Goal: Task Accomplishment & Management: Manage account settings

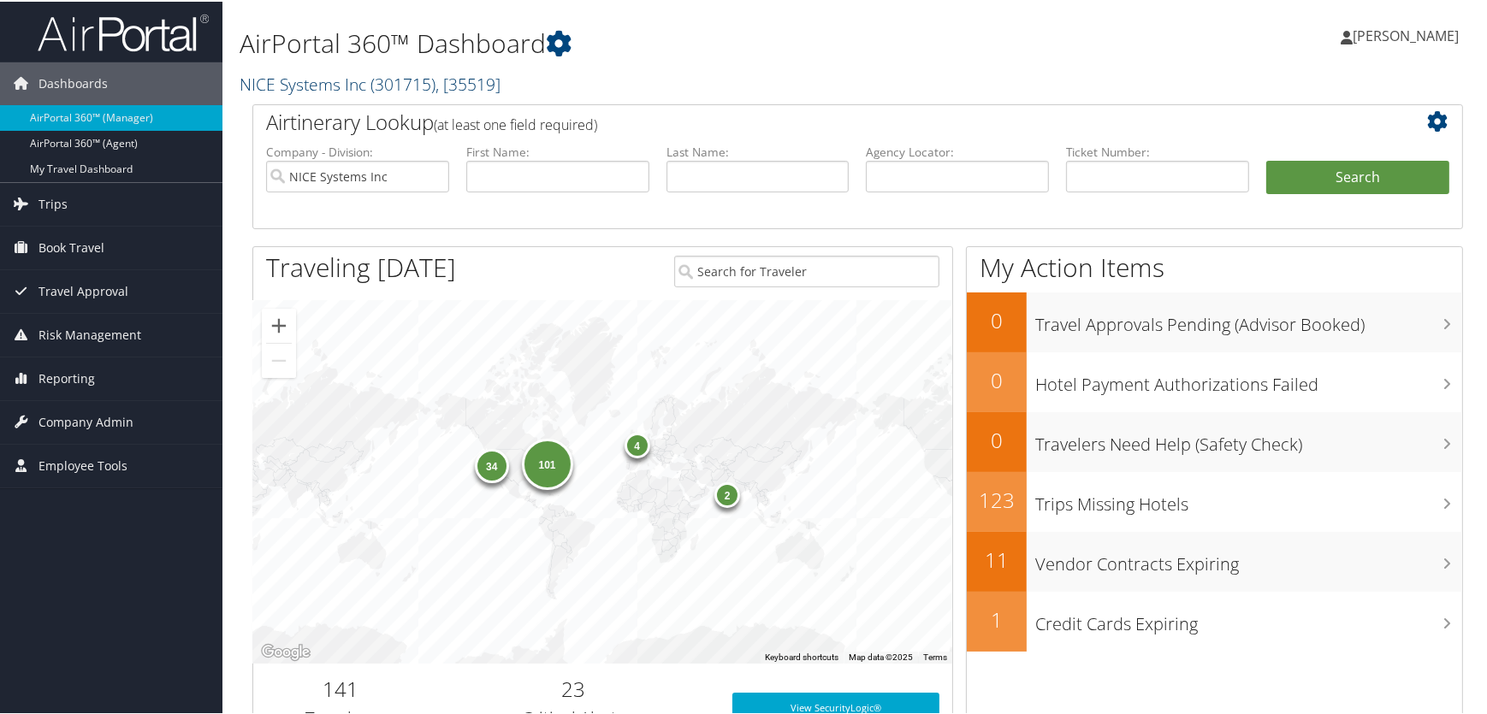
click at [303, 80] on link "NICE Systems Inc ( 301715 ) , [ 35519 ]" at bounding box center [370, 82] width 261 height 23
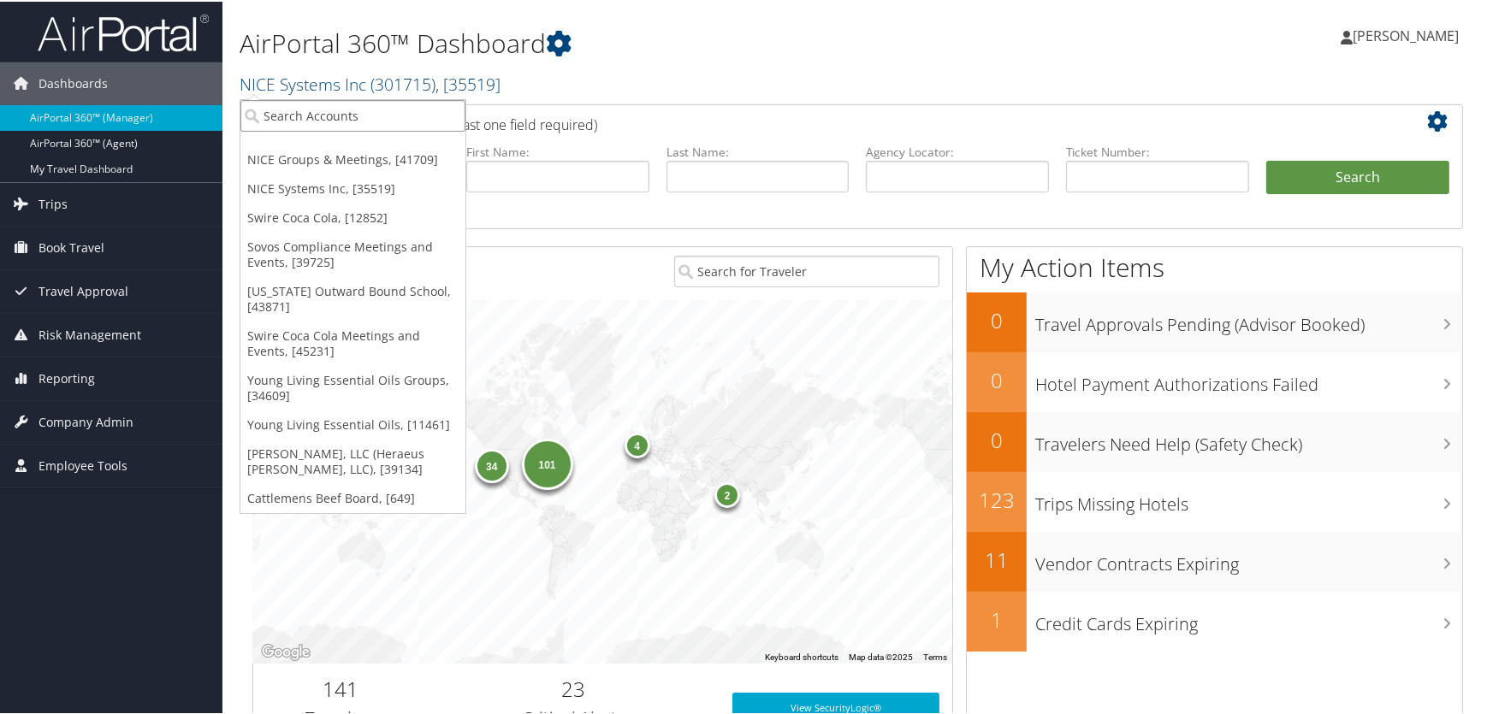
click at [320, 114] on input "search" at bounding box center [352, 114] width 225 height 32
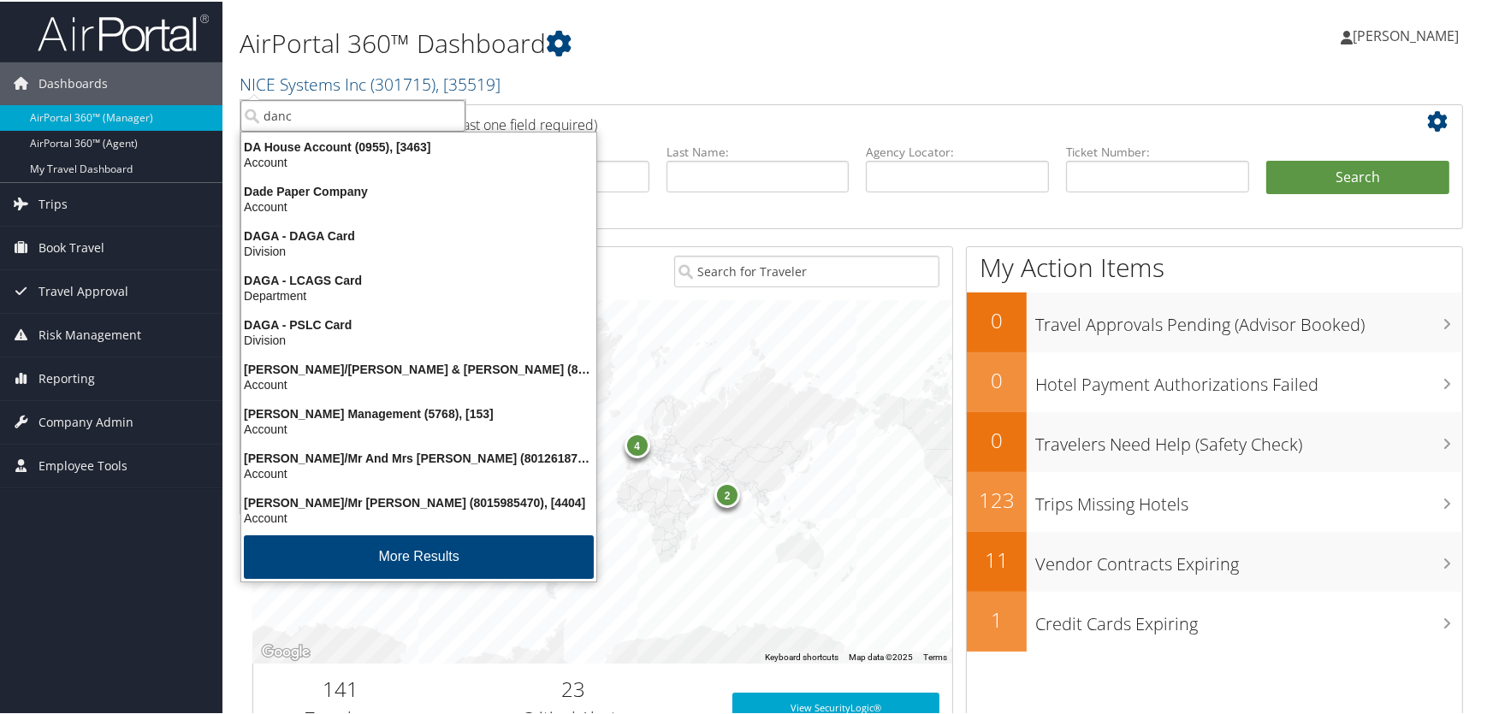
type input "dance"
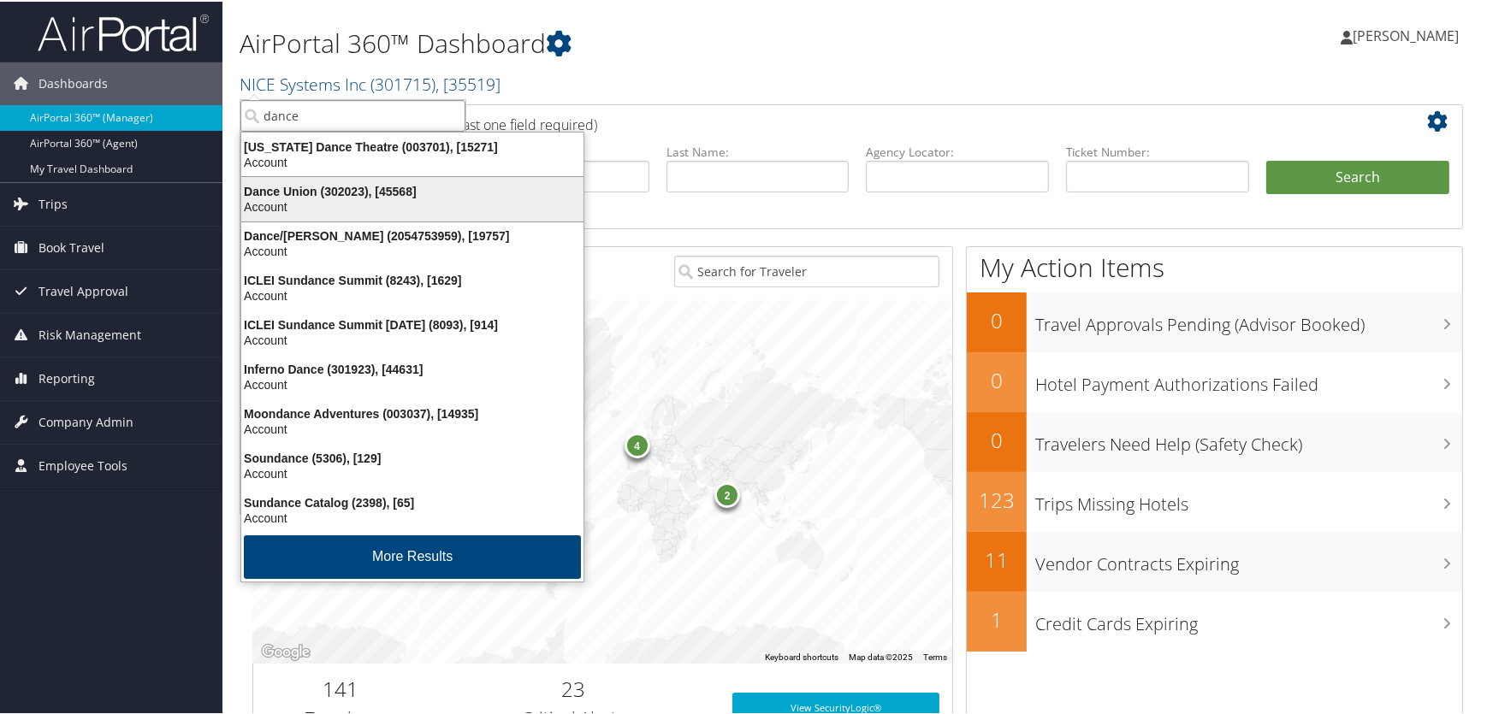
click at [325, 191] on div "Dance Union (302023), [45568]" at bounding box center [412, 189] width 363 height 15
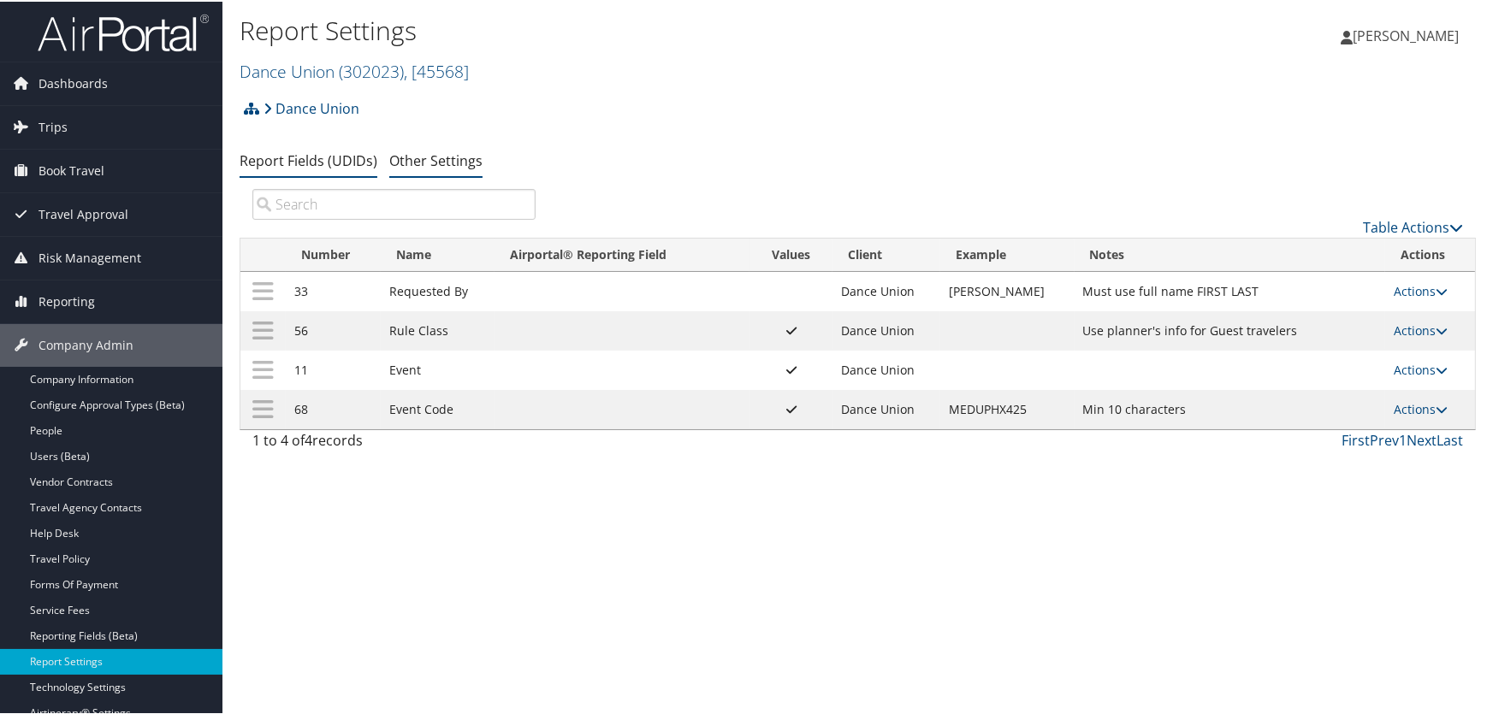
click at [423, 160] on link "Other Settings" at bounding box center [435, 159] width 93 height 19
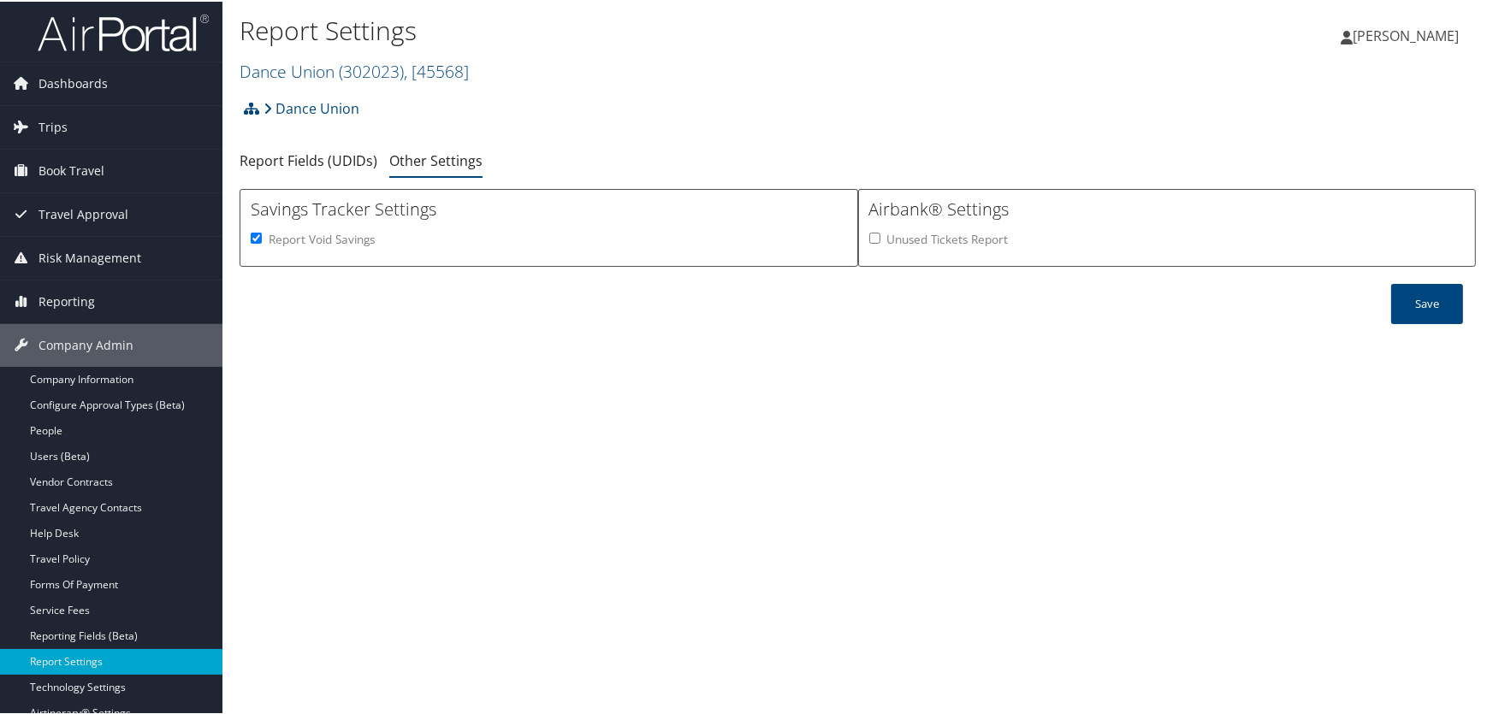
click at [280, 157] on link "Report Fields (UDIDs)" at bounding box center [309, 159] width 138 height 19
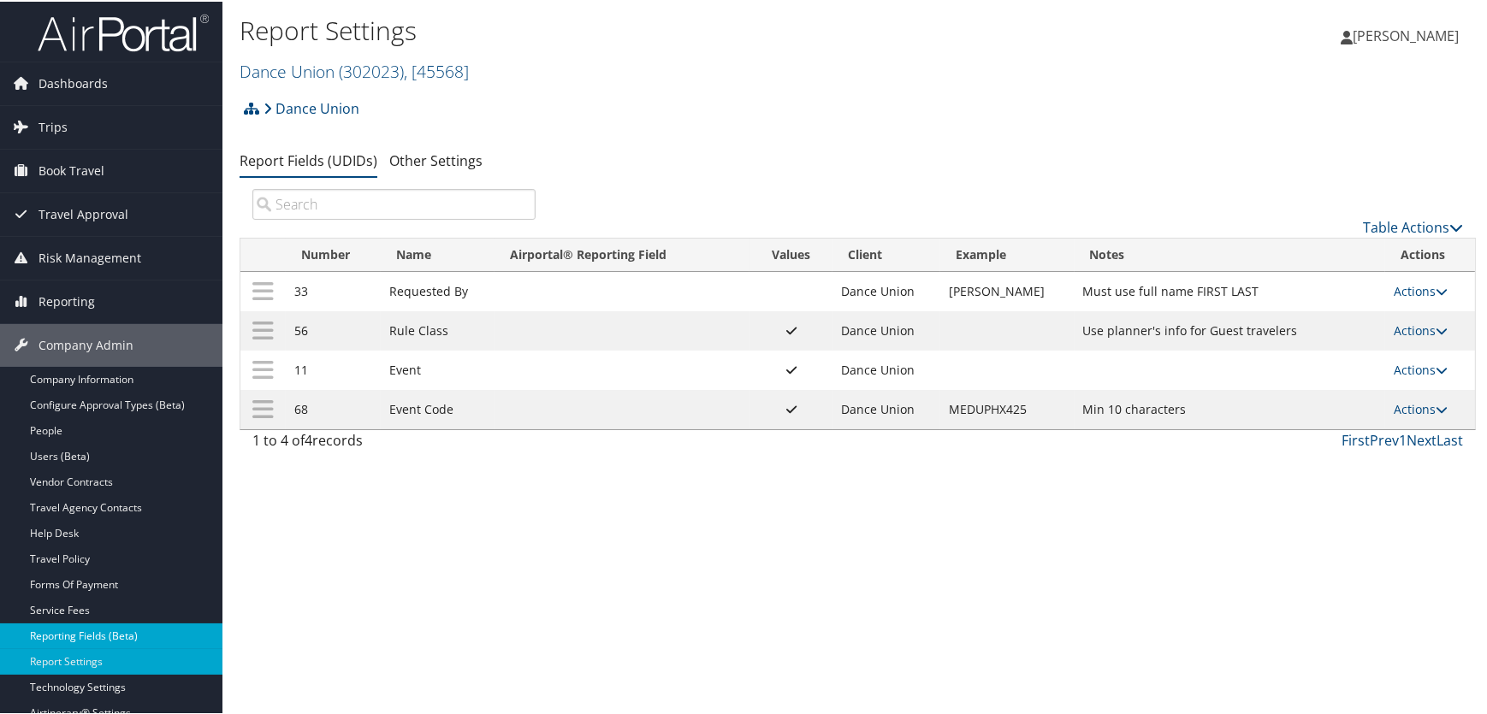
click at [63, 638] on link "Reporting Fields (Beta)" at bounding box center [111, 635] width 222 height 26
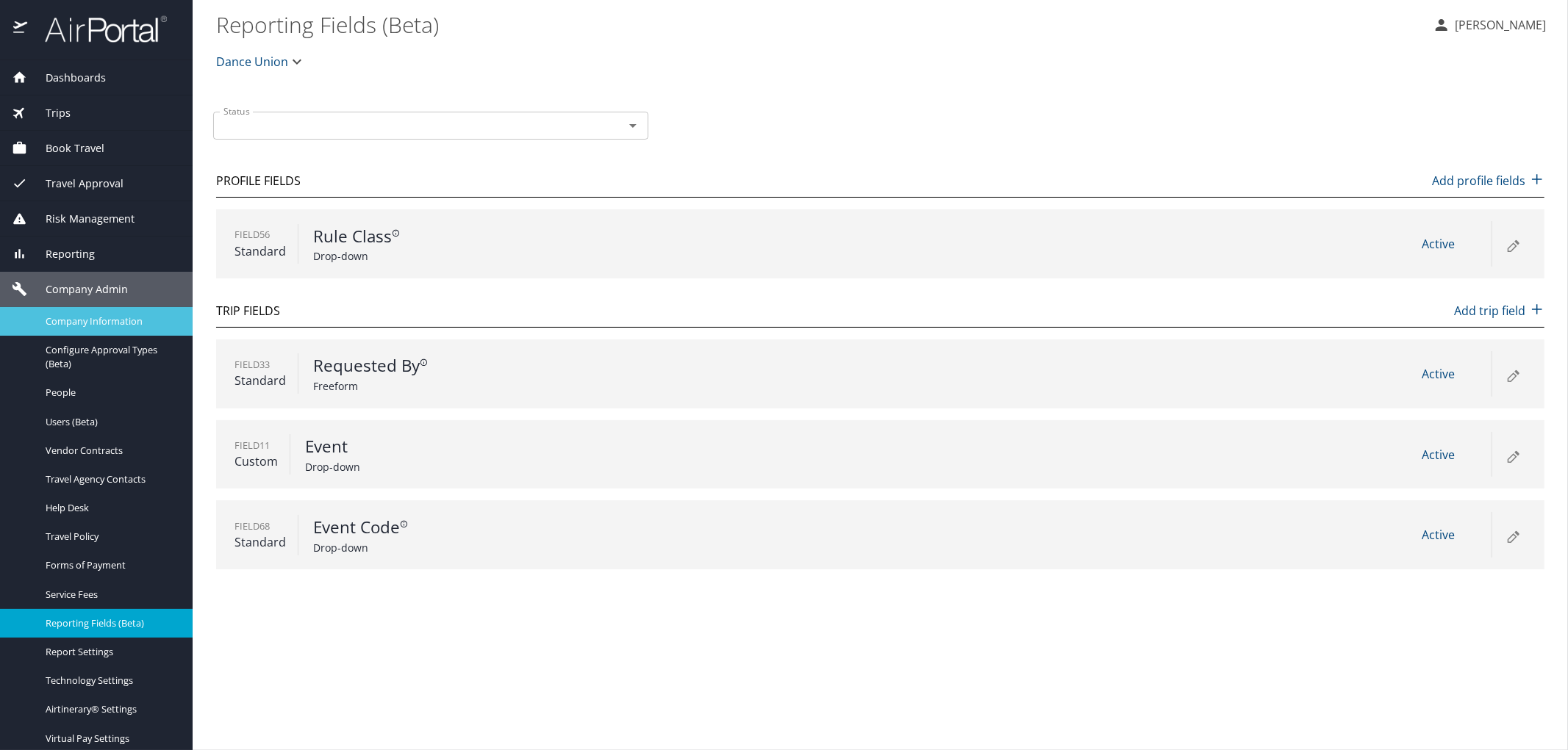
click at [91, 321] on span "Company Information" at bounding box center [110, 321] width 130 height 14
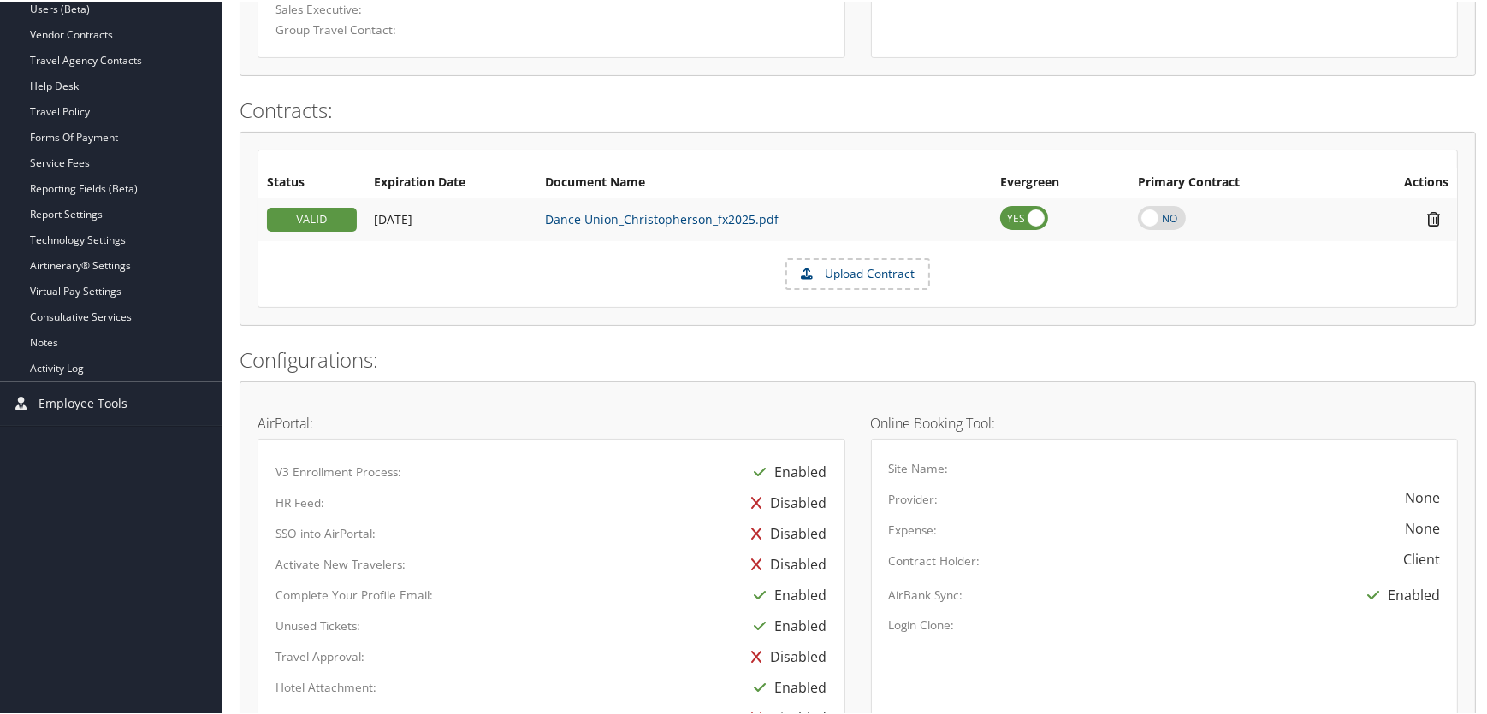
scroll to position [305, 0]
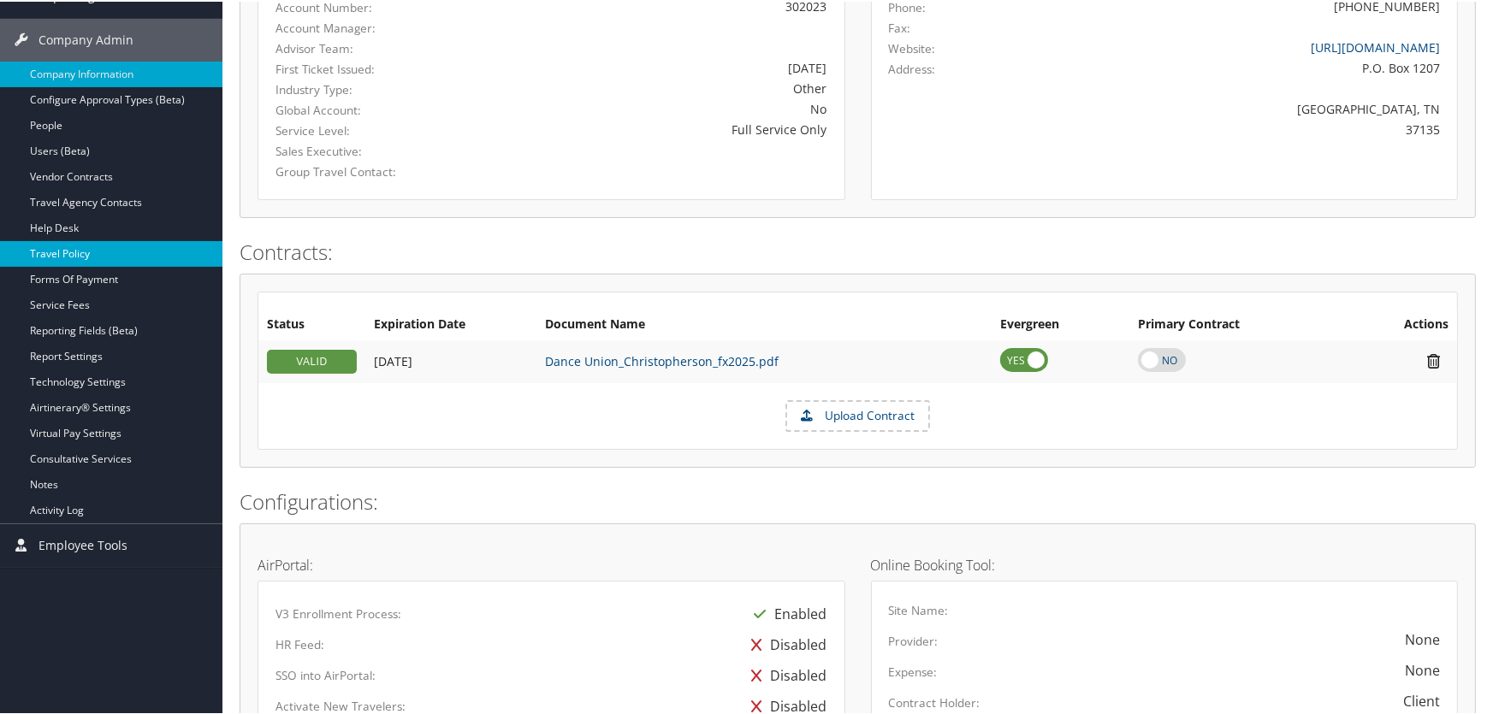
click at [60, 250] on link "Travel Policy" at bounding box center [111, 253] width 222 height 26
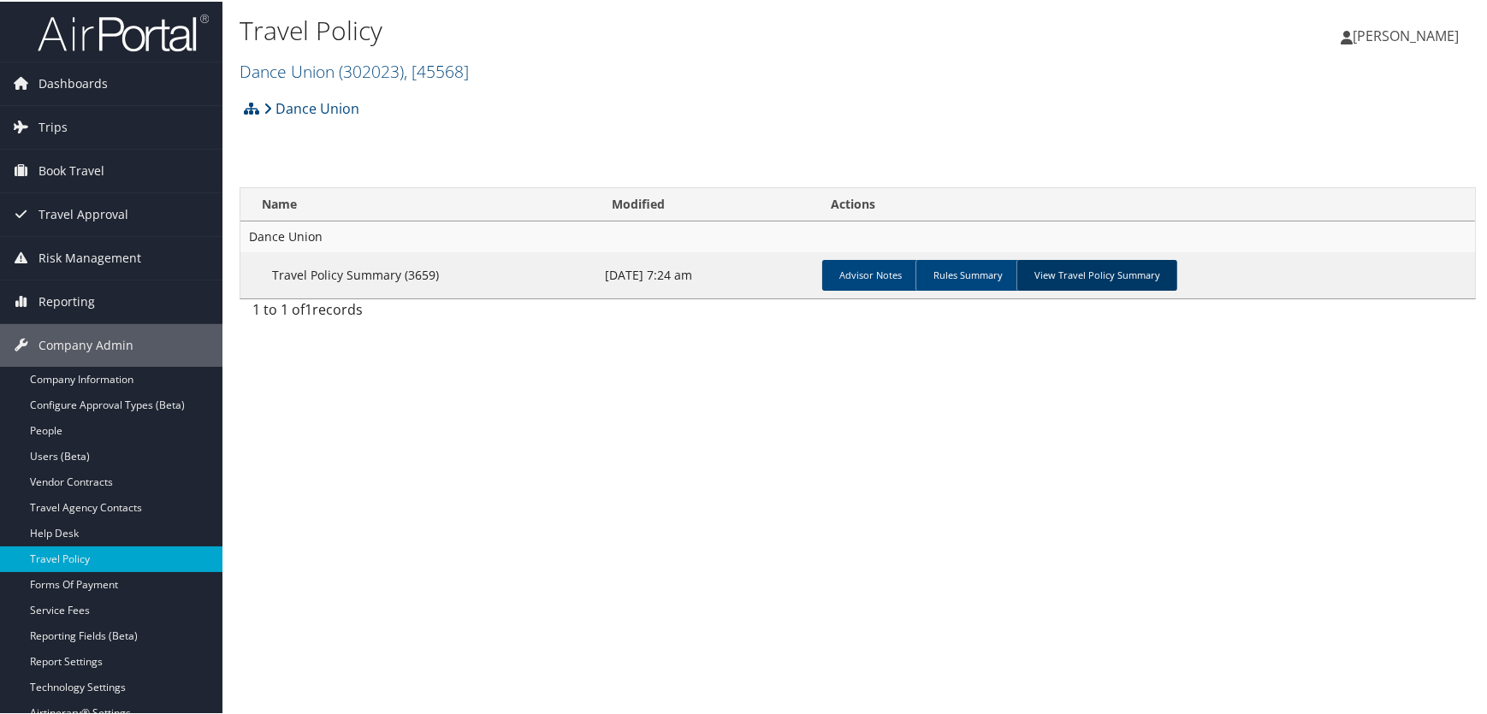
click at [1068, 268] on link "View Travel Policy Summary" at bounding box center [1096, 273] width 161 height 31
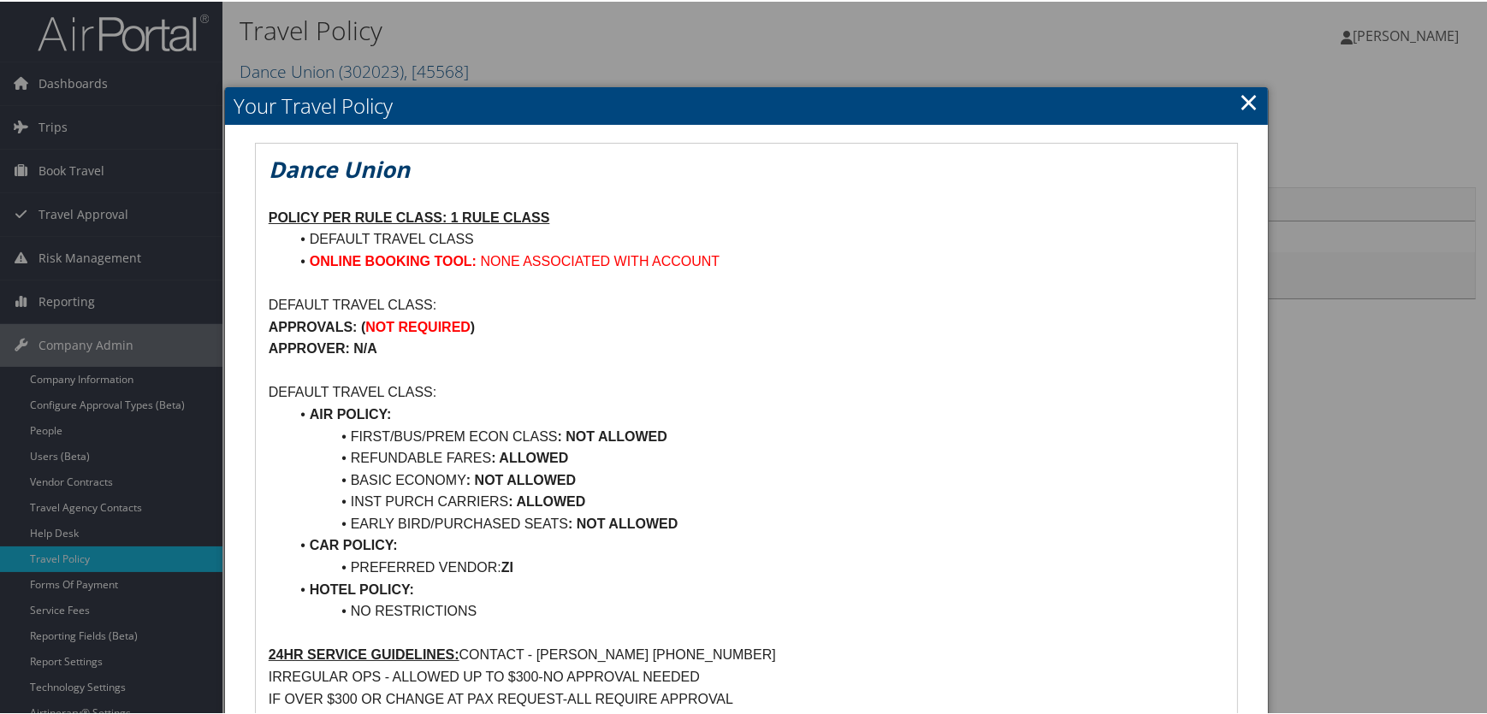
click at [1240, 93] on link "×" at bounding box center [1249, 100] width 20 height 34
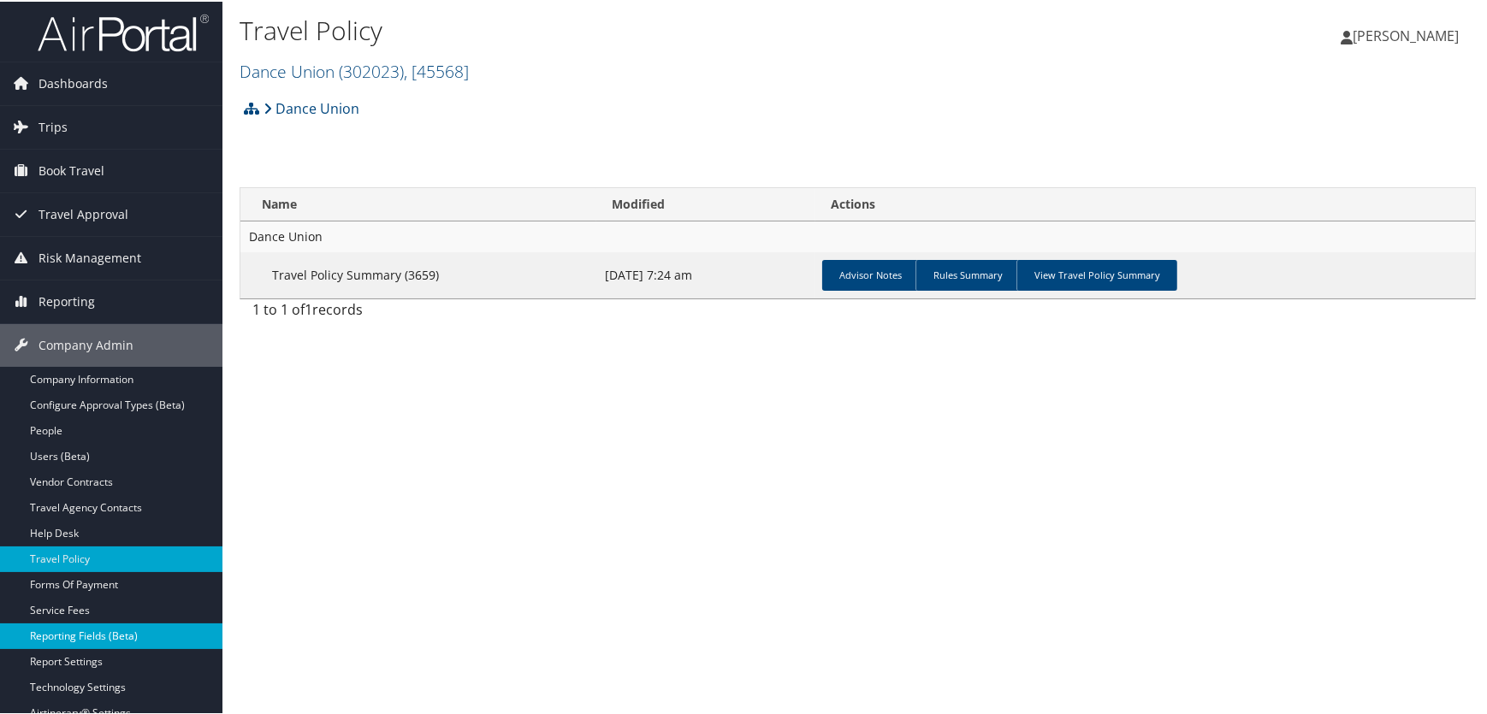
click at [104, 636] on link "Reporting Fields (Beta)" at bounding box center [111, 635] width 222 height 26
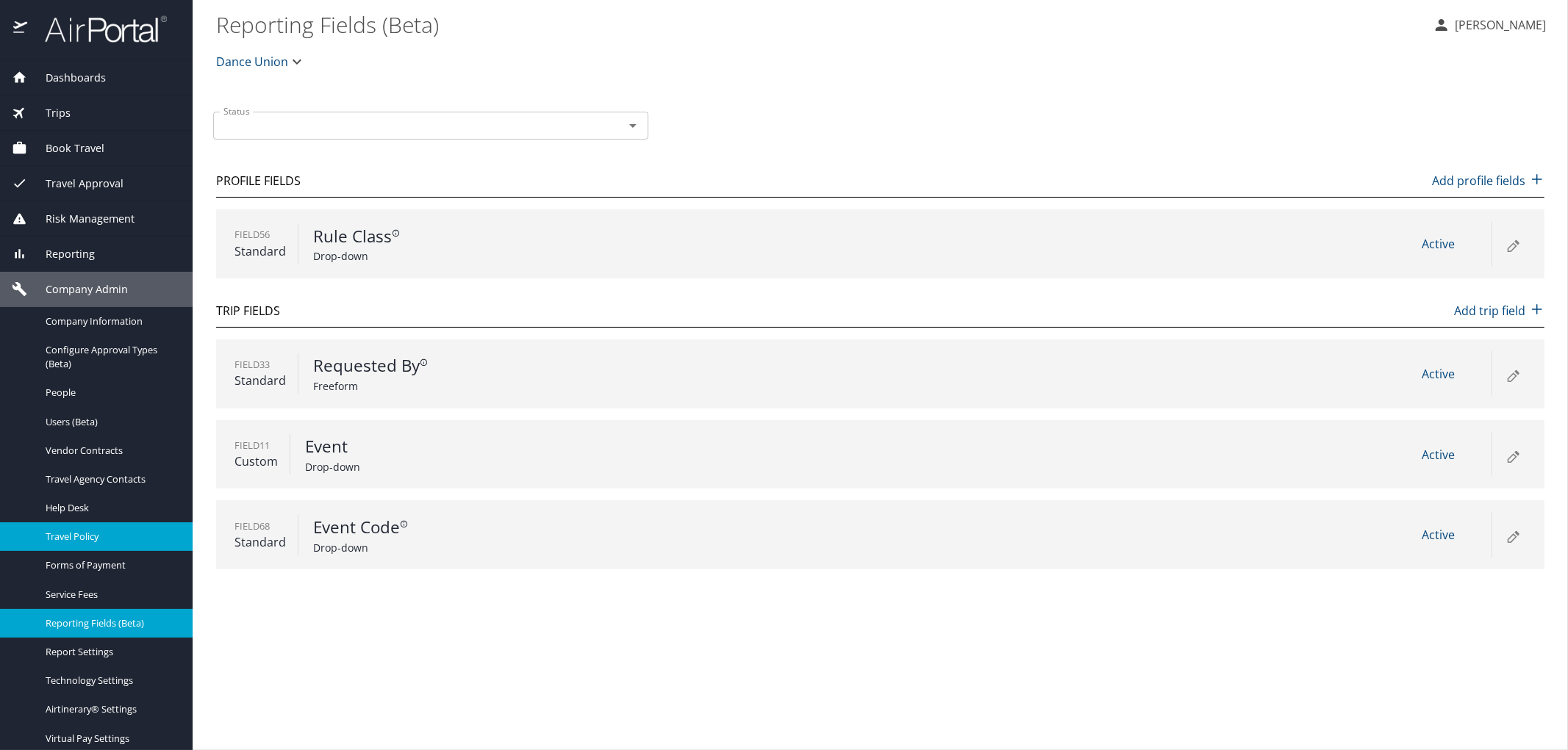
scroll to position [82, 0]
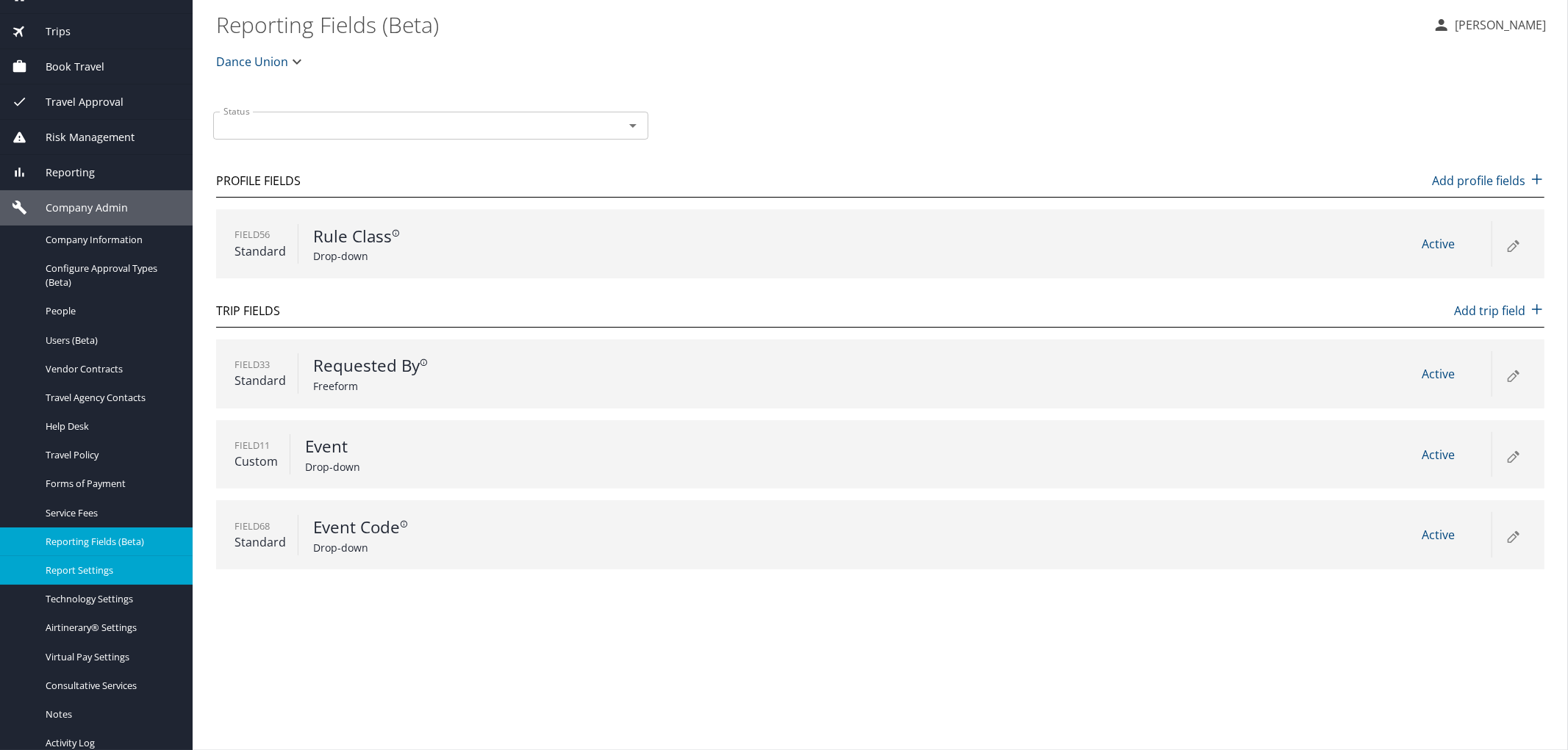
click at [94, 574] on span "Report Settings" at bounding box center [110, 570] width 130 height 14
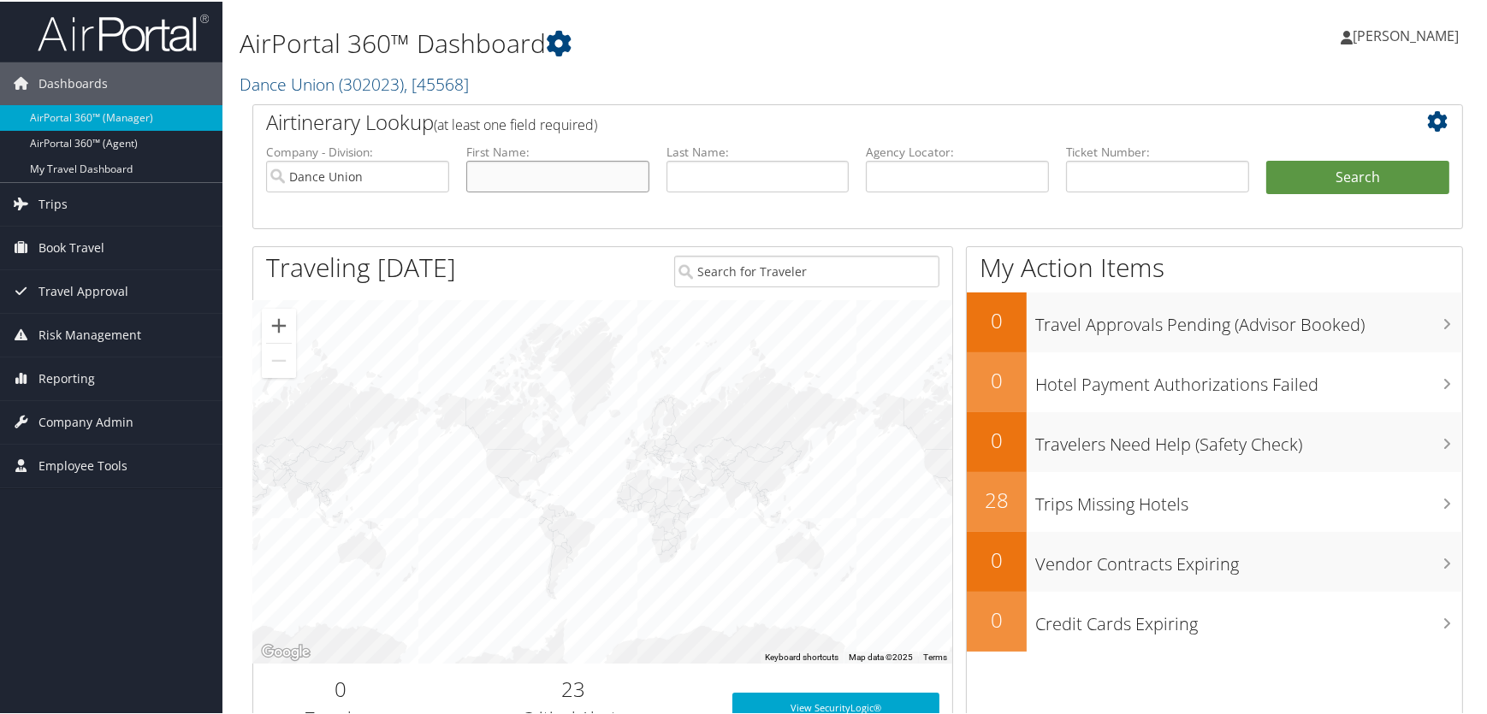
click at [535, 169] on input "text" at bounding box center [557, 175] width 183 height 32
type input "[PERSON_NAME]"
click at [81, 416] on span "Company Admin" at bounding box center [85, 420] width 95 height 43
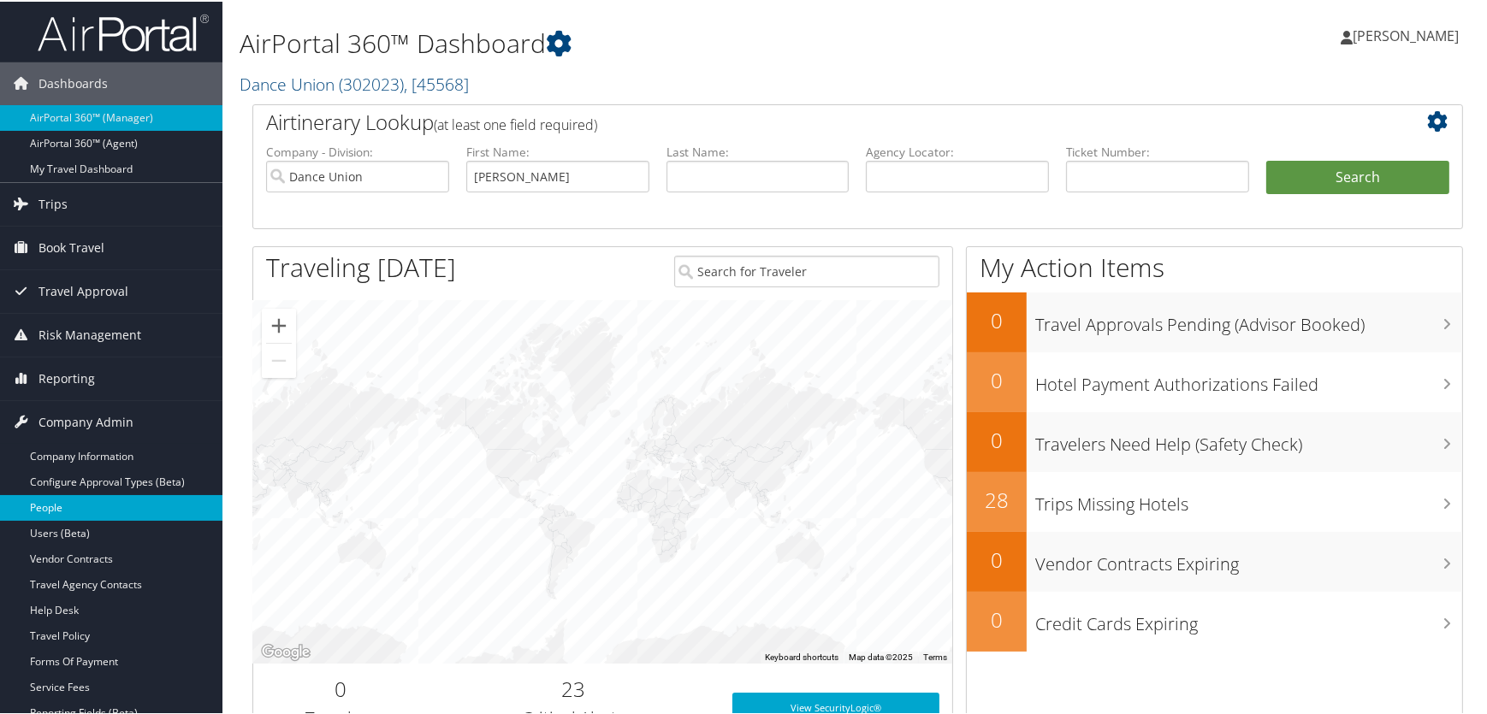
click at [67, 507] on link "People" at bounding box center [111, 507] width 222 height 26
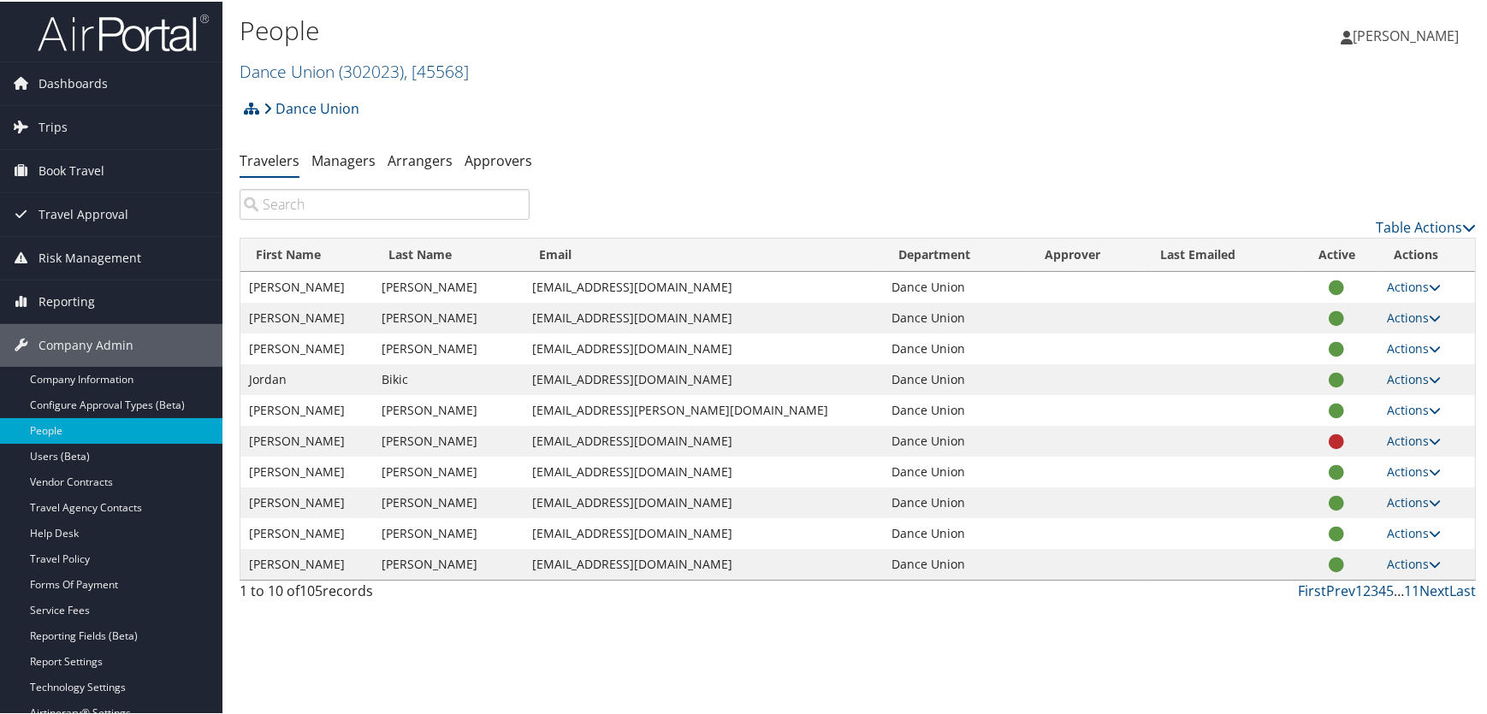
click at [361, 203] on input "search" at bounding box center [385, 202] width 290 height 31
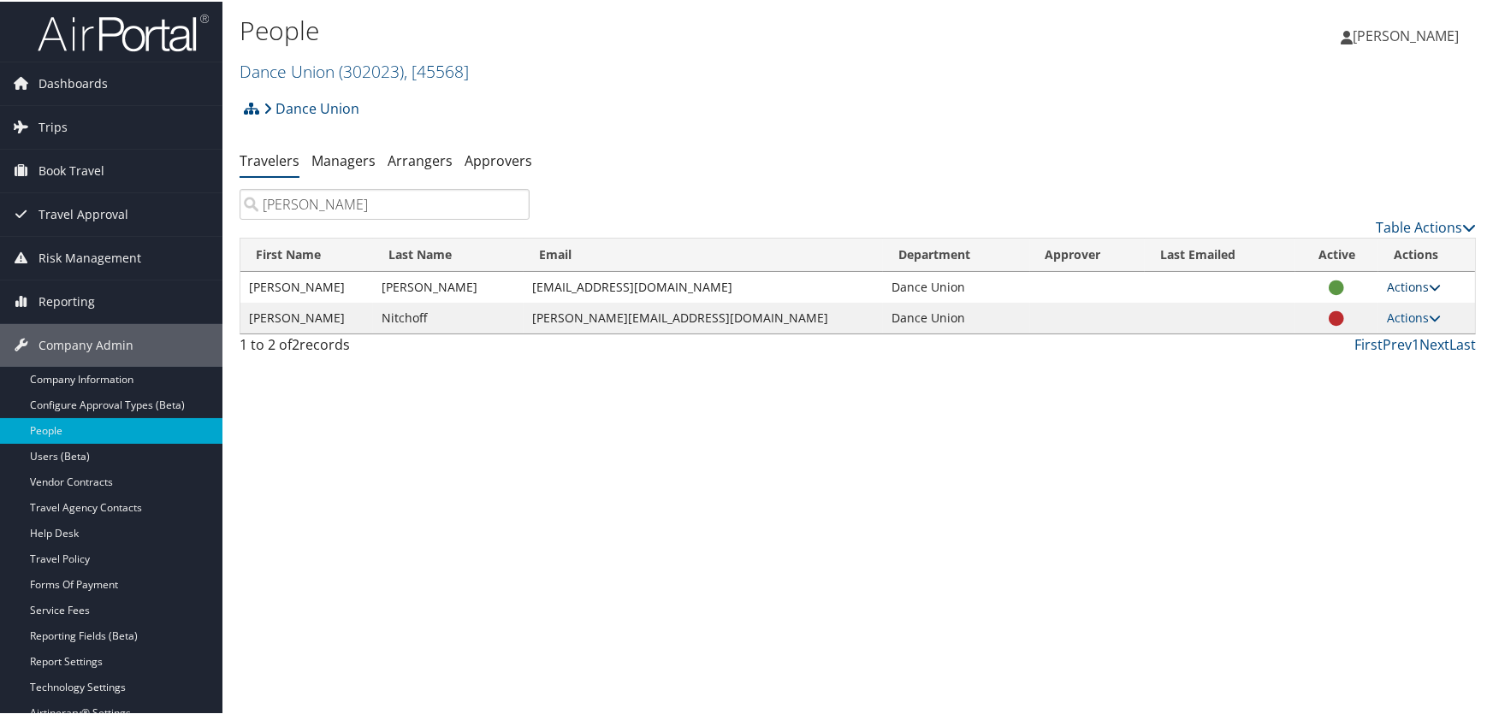
type input "[PERSON_NAME]"
click at [1404, 284] on link "Actions" at bounding box center [1414, 285] width 54 height 16
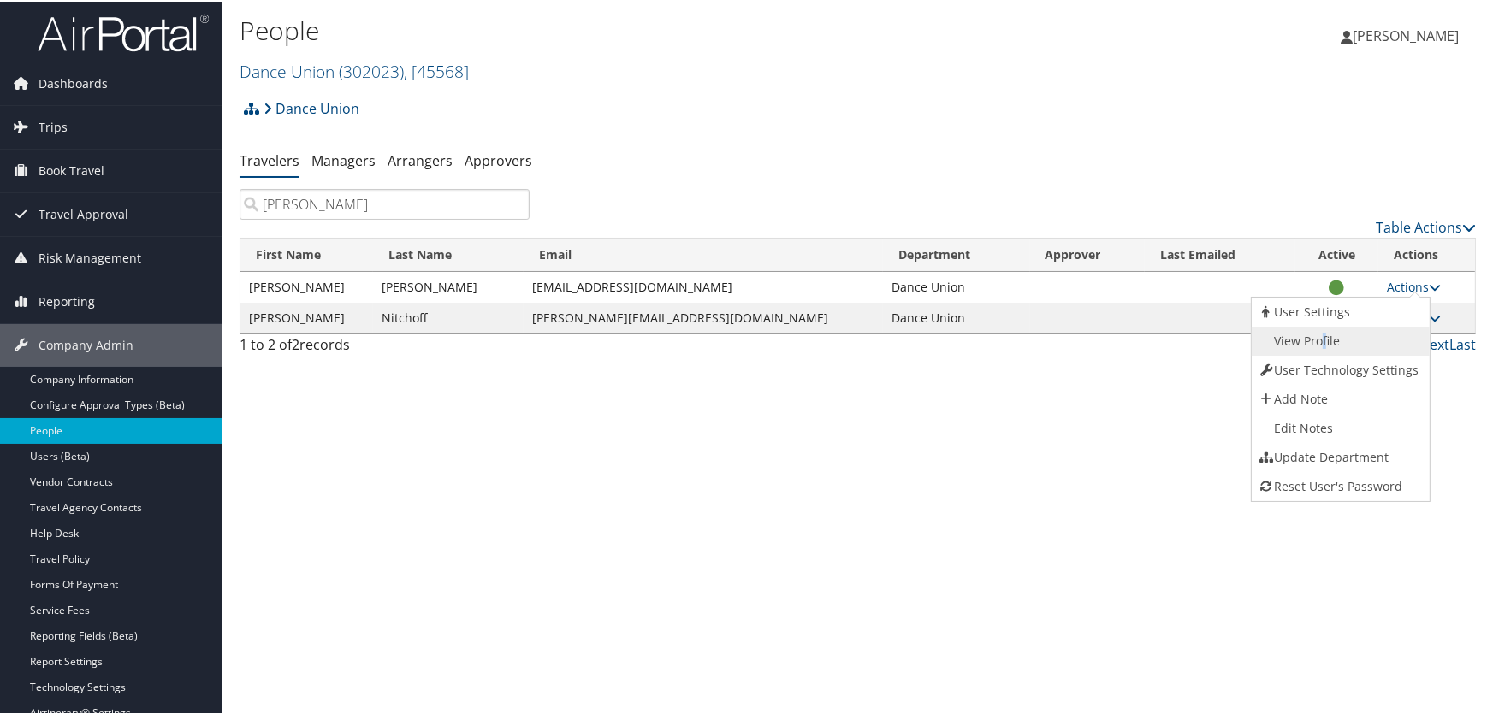
click at [1321, 336] on link "View Profile" at bounding box center [1338, 339] width 174 height 29
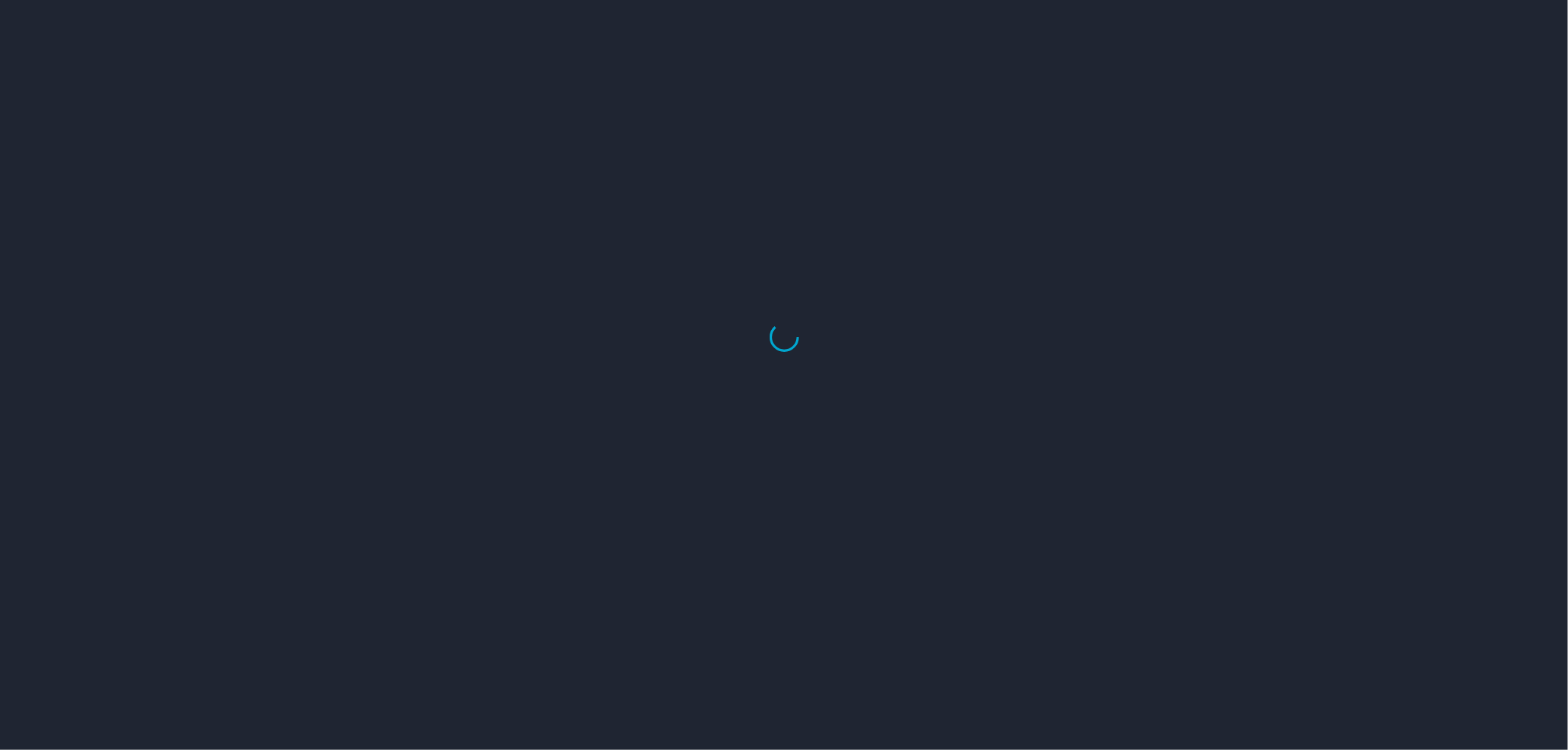
select select "US"
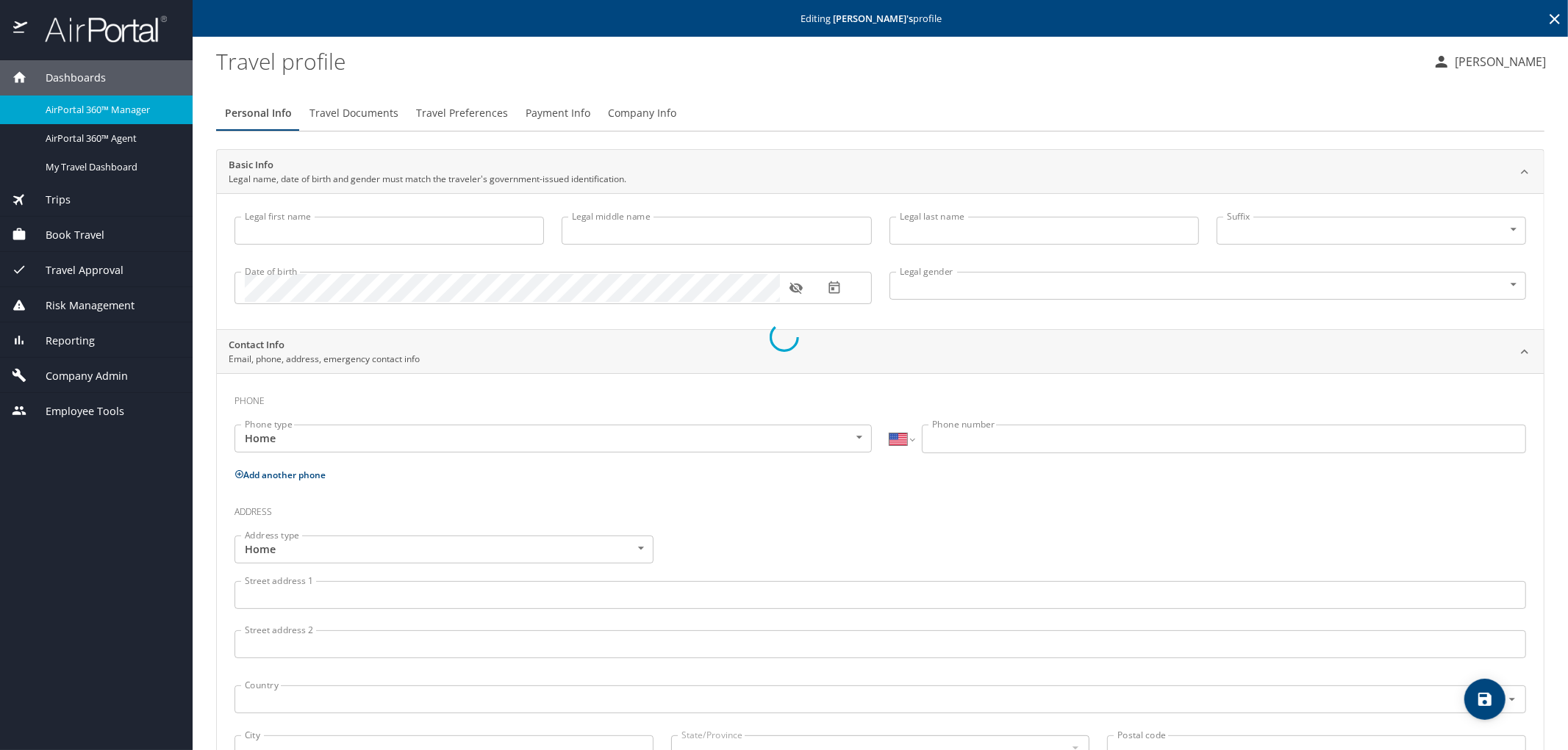
type input "[PERSON_NAME]"
type input "Jane"
type input "Kaplan"
type input "Female"
type input "Brian"
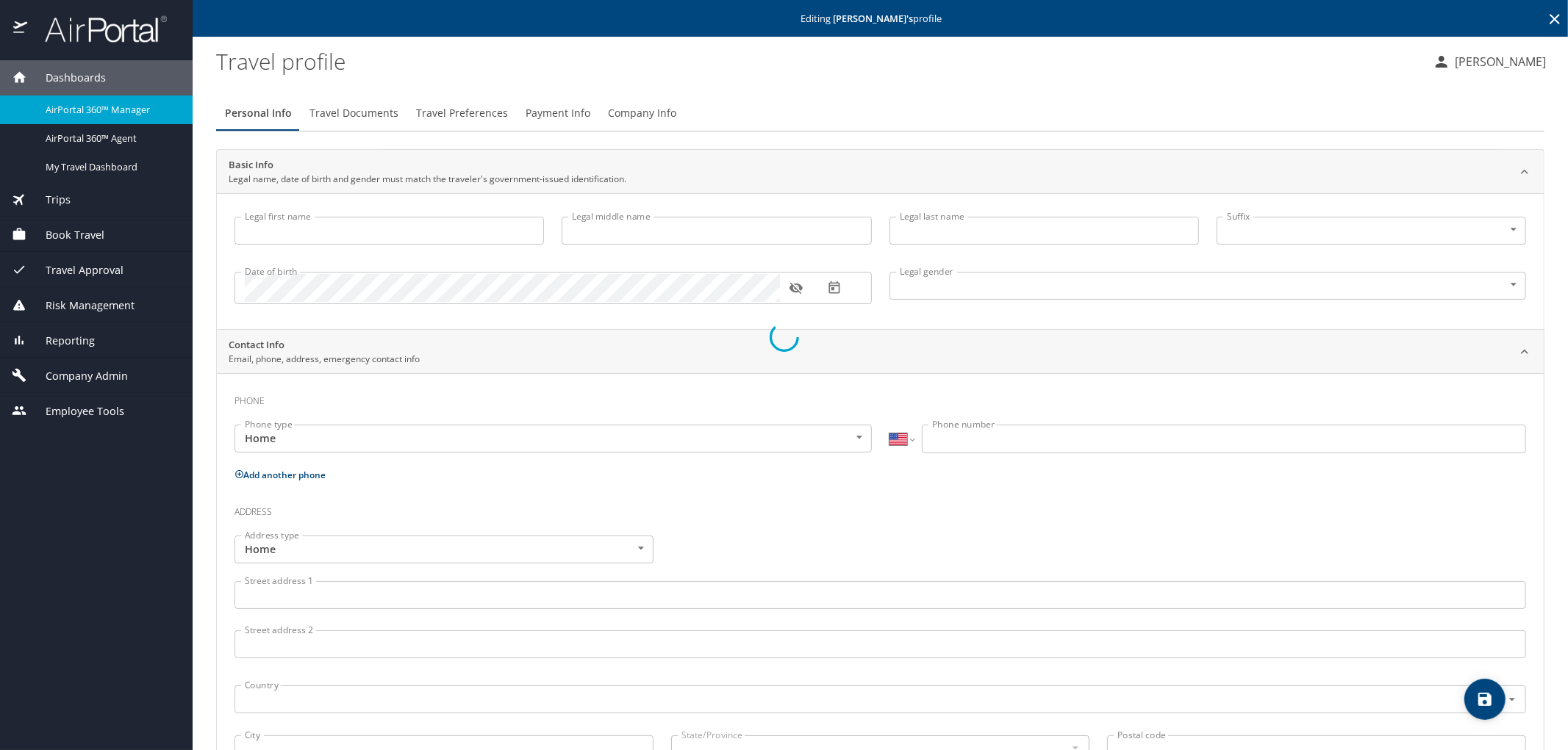
type input "Kaplan"
type input "(847) 867-8282"
type input "bkaplan78@yahoo.com"
select select "US"
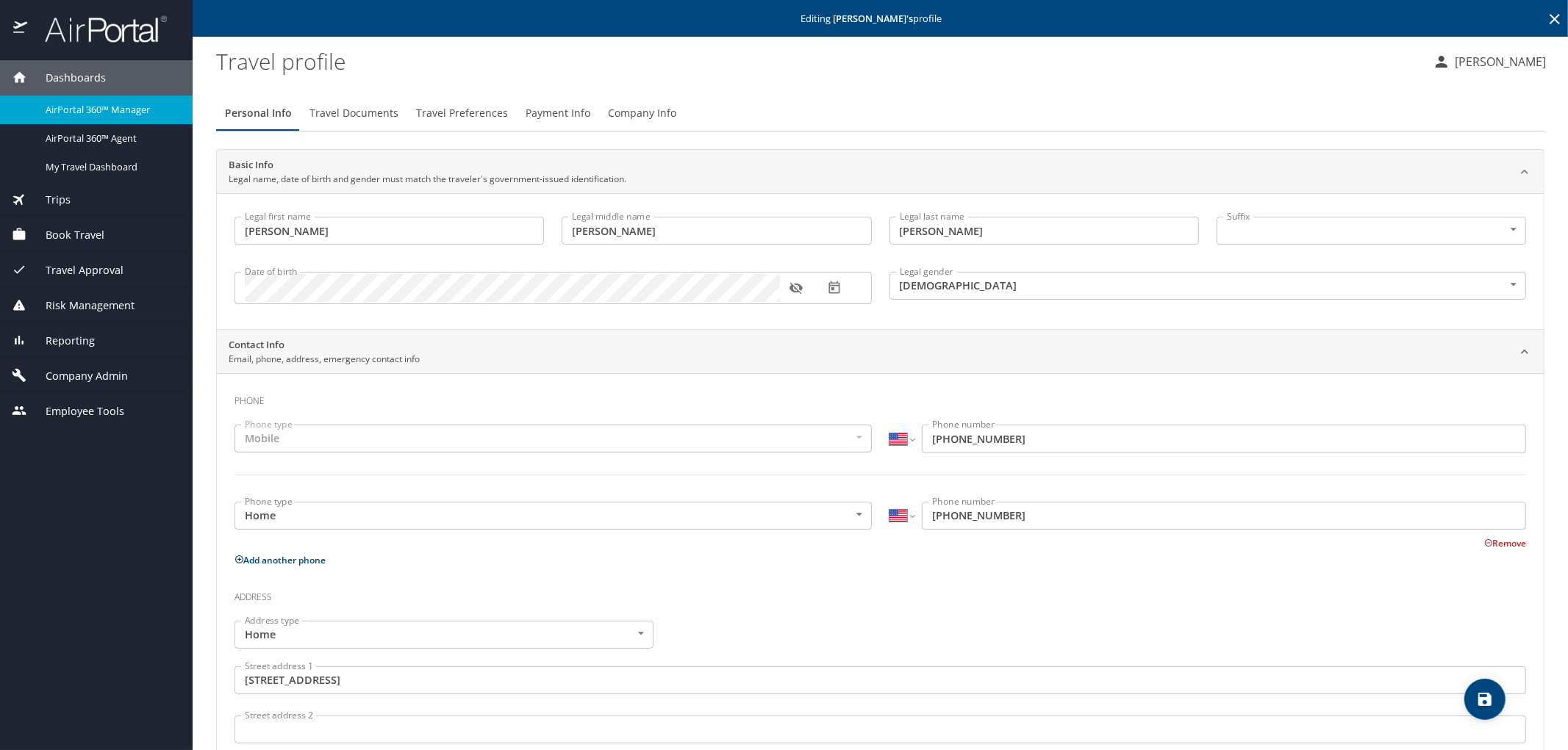
click at [337, 113] on span "Travel Documents" at bounding box center [354, 113] width 89 height 18
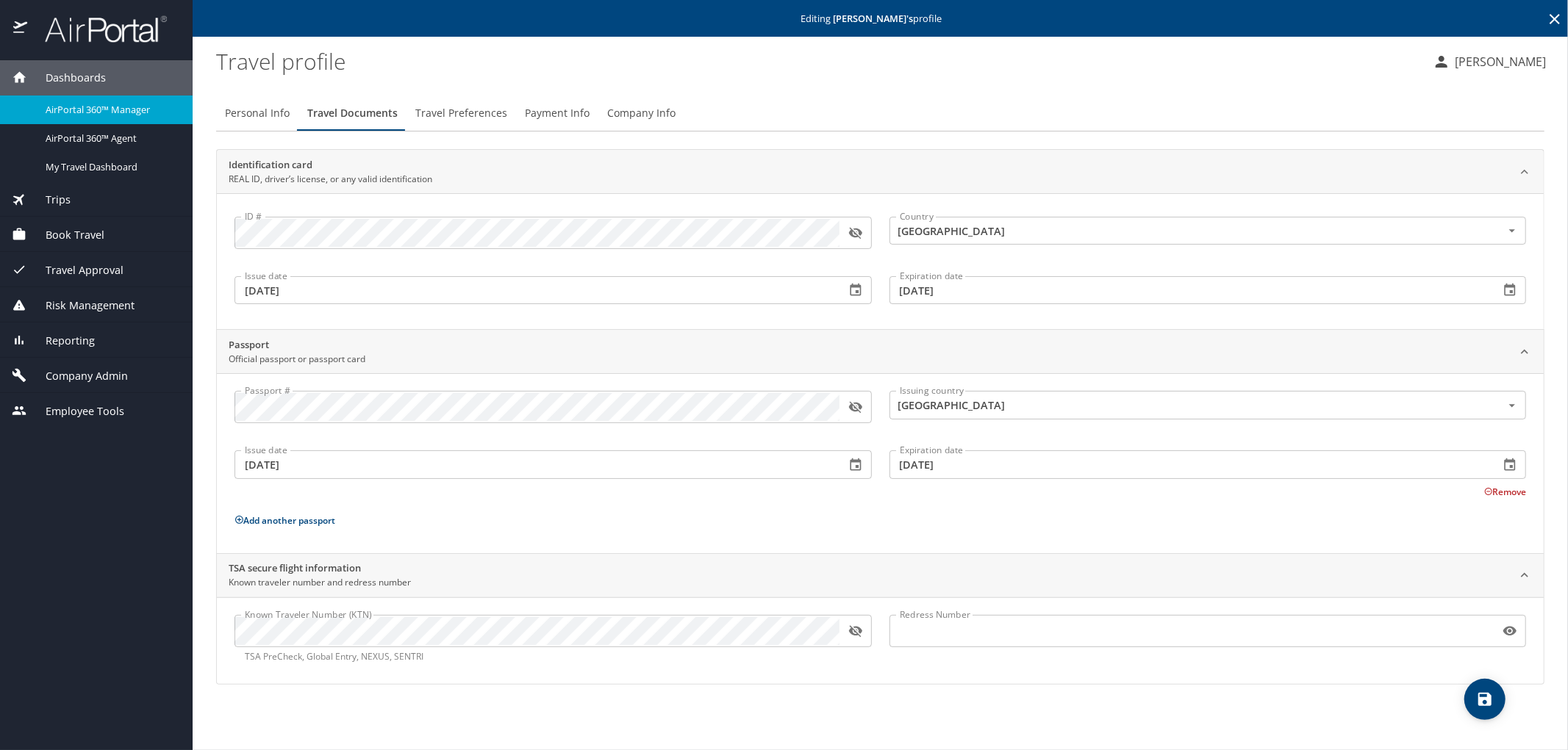
click at [640, 113] on span "Company Info" at bounding box center [642, 113] width 69 height 18
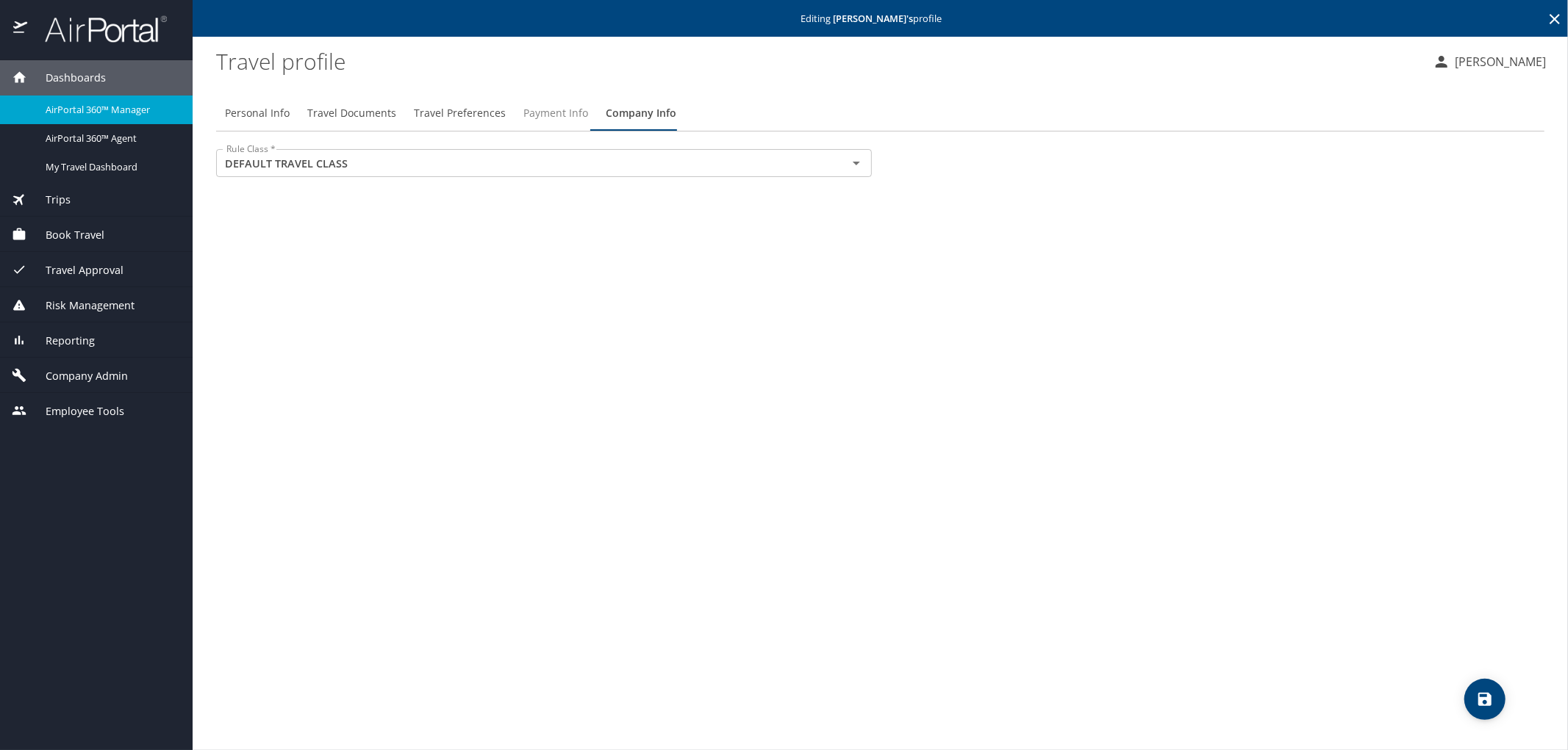
click at [549, 109] on span "Payment Info" at bounding box center [555, 113] width 64 height 18
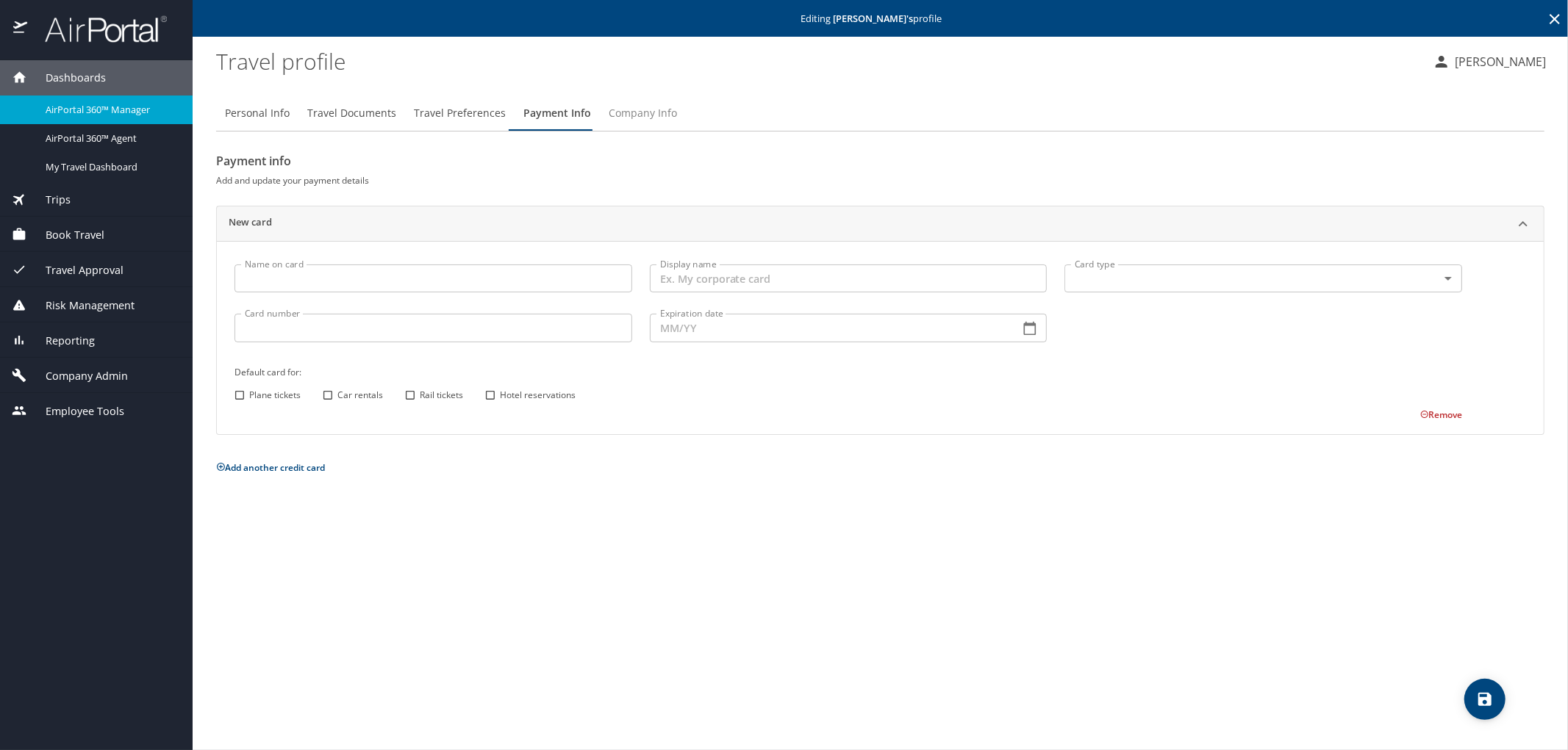
click at [644, 112] on span "Company Info" at bounding box center [643, 113] width 69 height 18
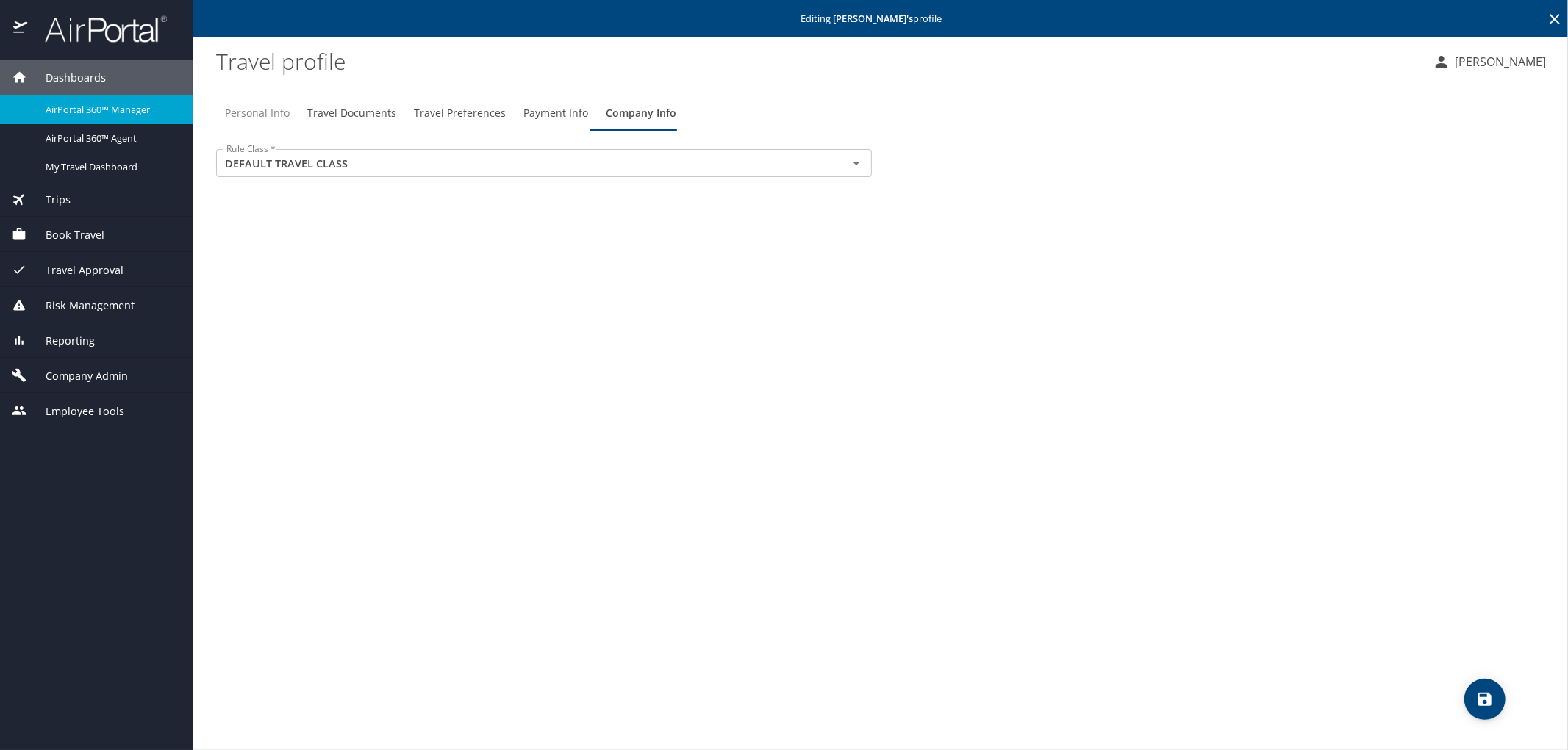
click at [266, 104] on button "Personal Info" at bounding box center [257, 113] width 82 height 35
select select "US"
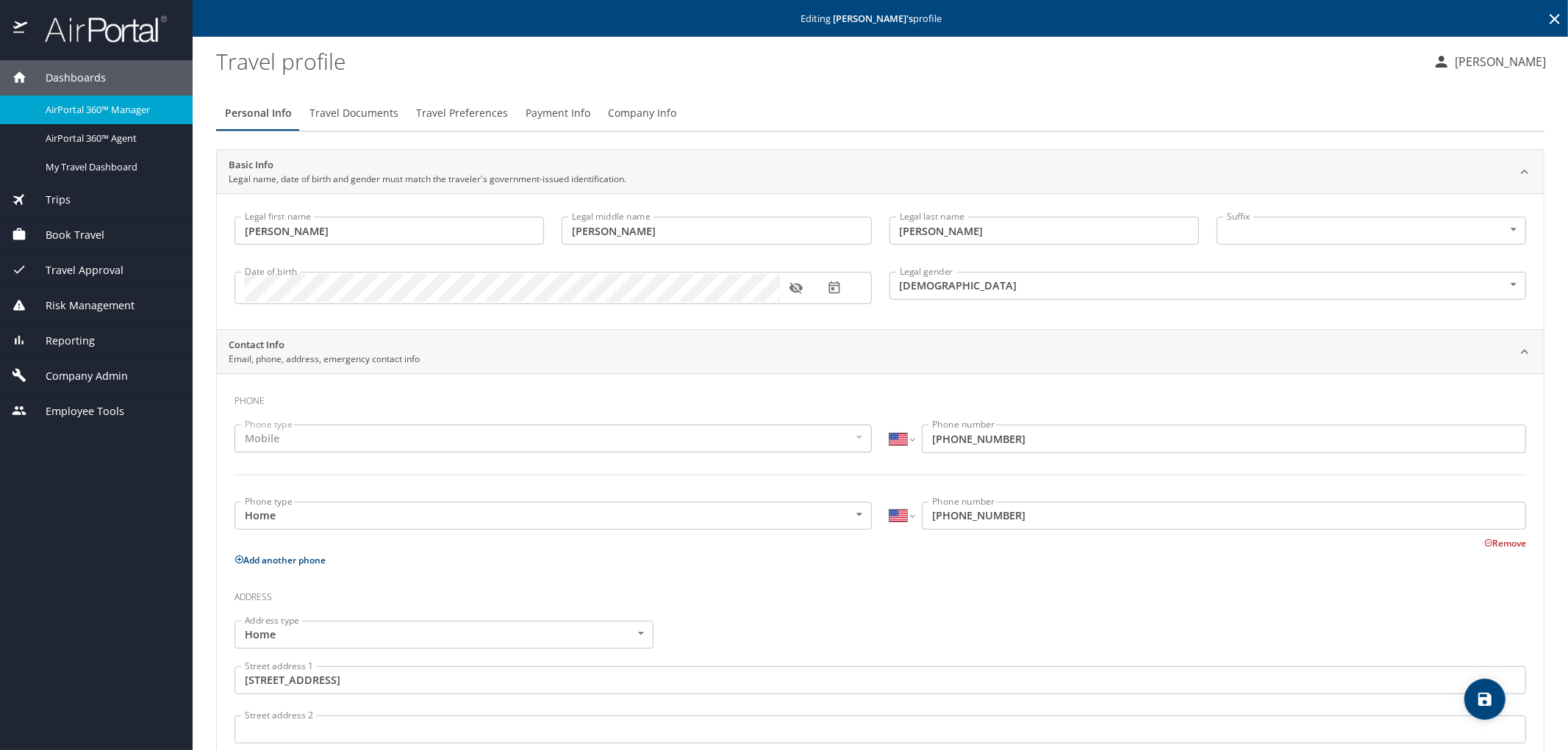
click at [1143, 94] on div "Personal Info Travel Documents Travel Preferences Payment Info Company Info Bas…" at bounding box center [880, 570] width 1328 height 973
click at [337, 107] on span "Travel Documents" at bounding box center [354, 113] width 89 height 18
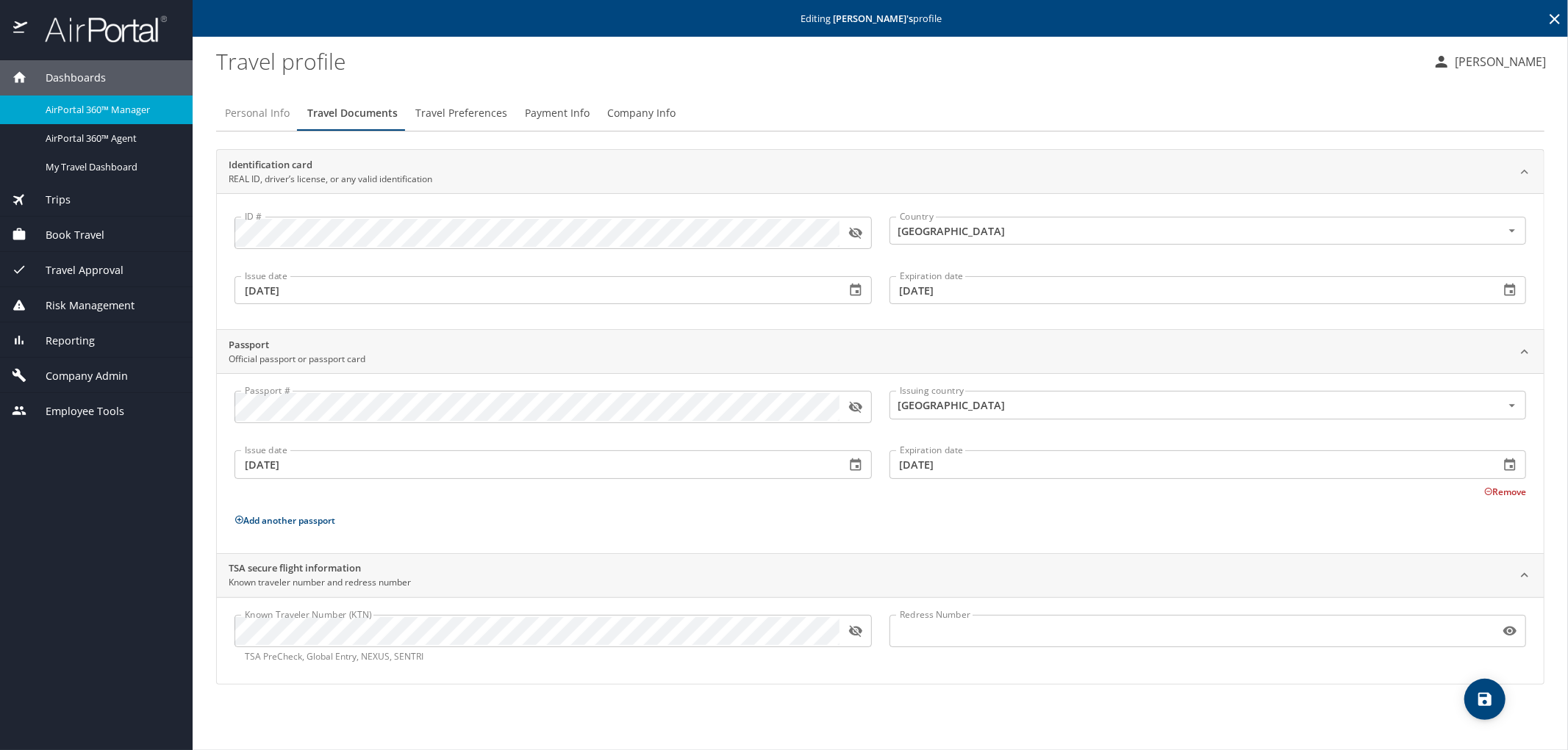
click at [252, 113] on span "Personal Info" at bounding box center [257, 113] width 64 height 18
select select "US"
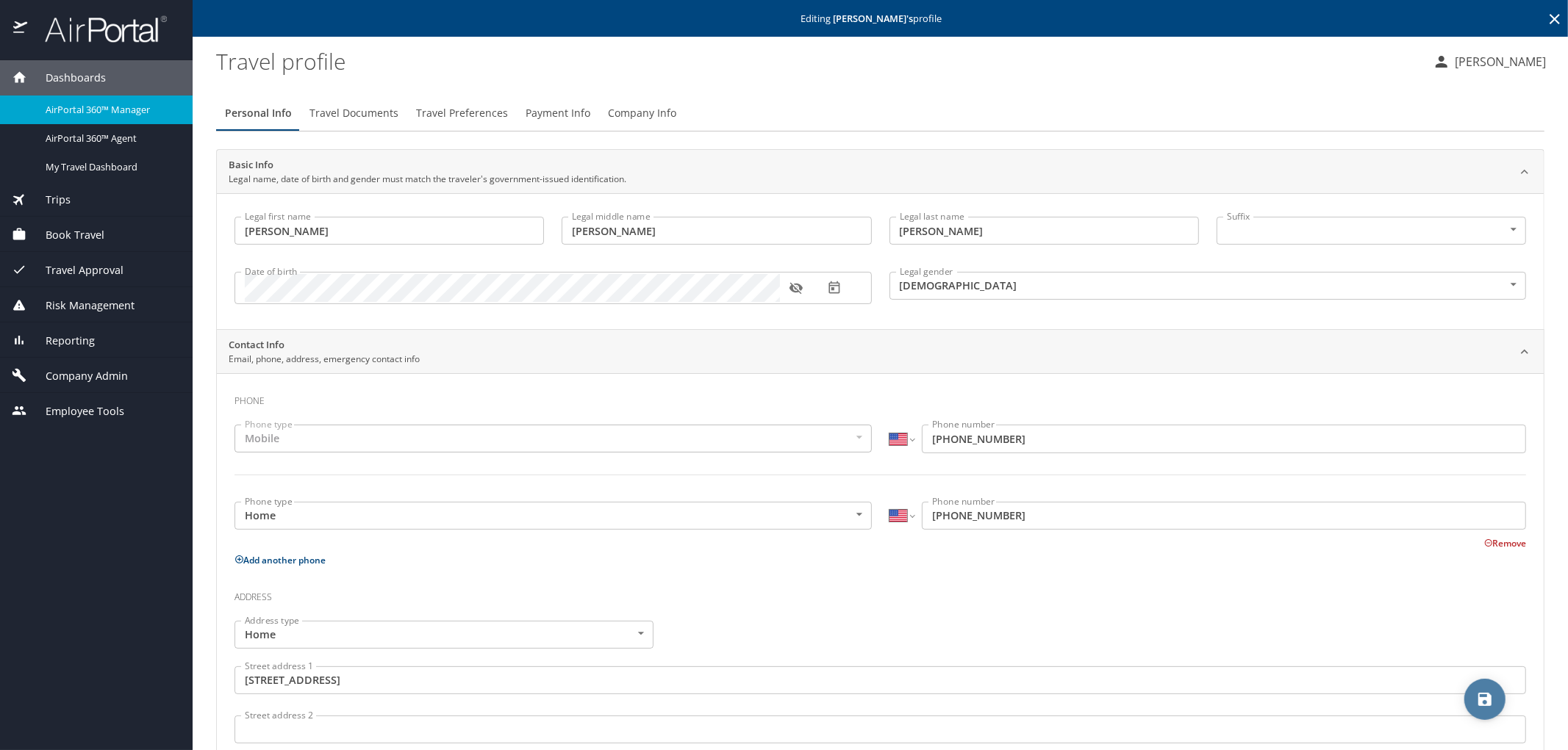
click at [1492, 707] on icon "save" at bounding box center [1485, 699] width 18 height 18
select select "US"
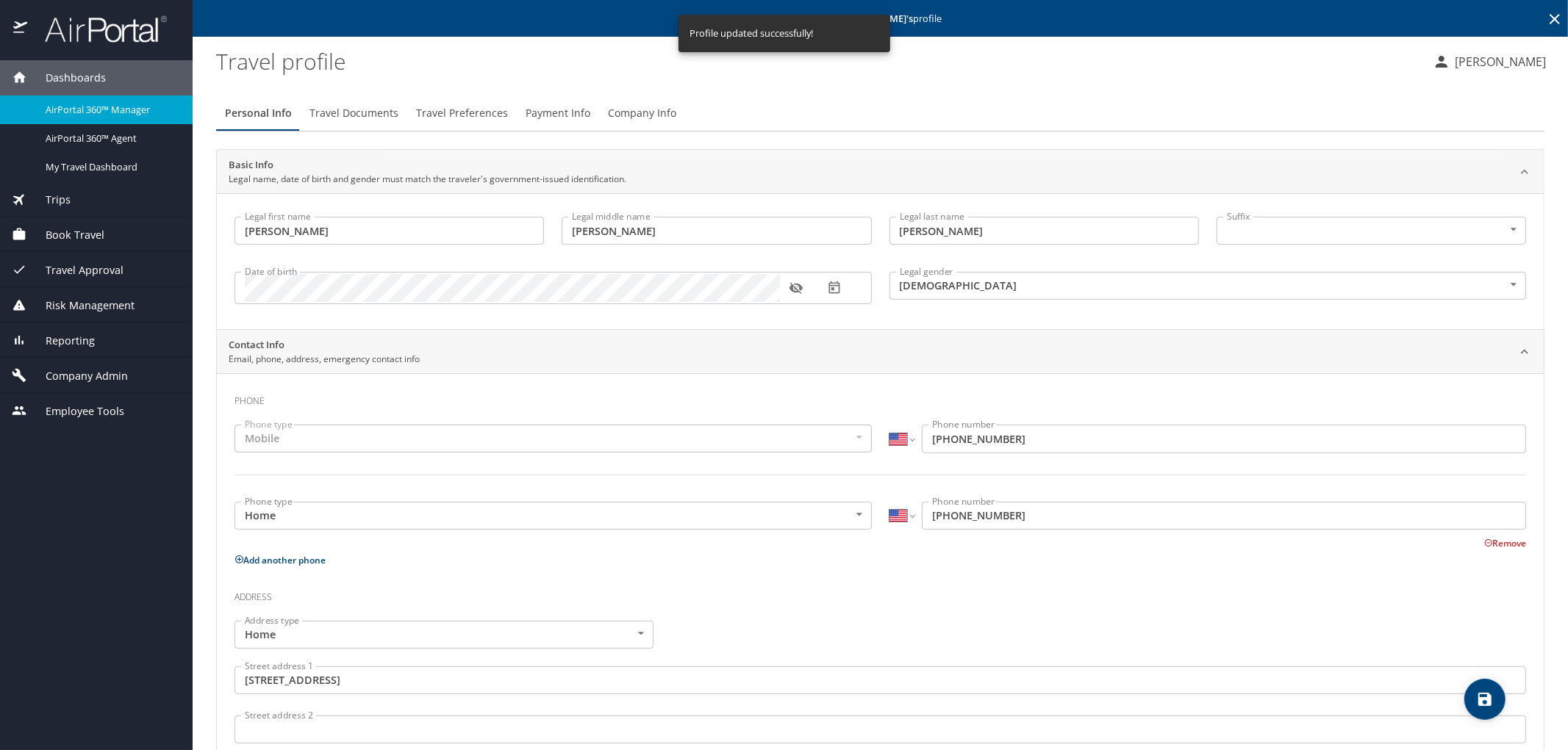
select select "US"
drag, startPoint x: 1036, startPoint y: 111, endPoint x: 1071, endPoint y: 120, distance: 36.1
click at [1037, 111] on div "Personal Info Travel Documents Travel Preferences Payment Info Company Info" at bounding box center [880, 113] width 1328 height 35
click at [86, 372] on span "Company Admin" at bounding box center [77, 376] width 101 height 16
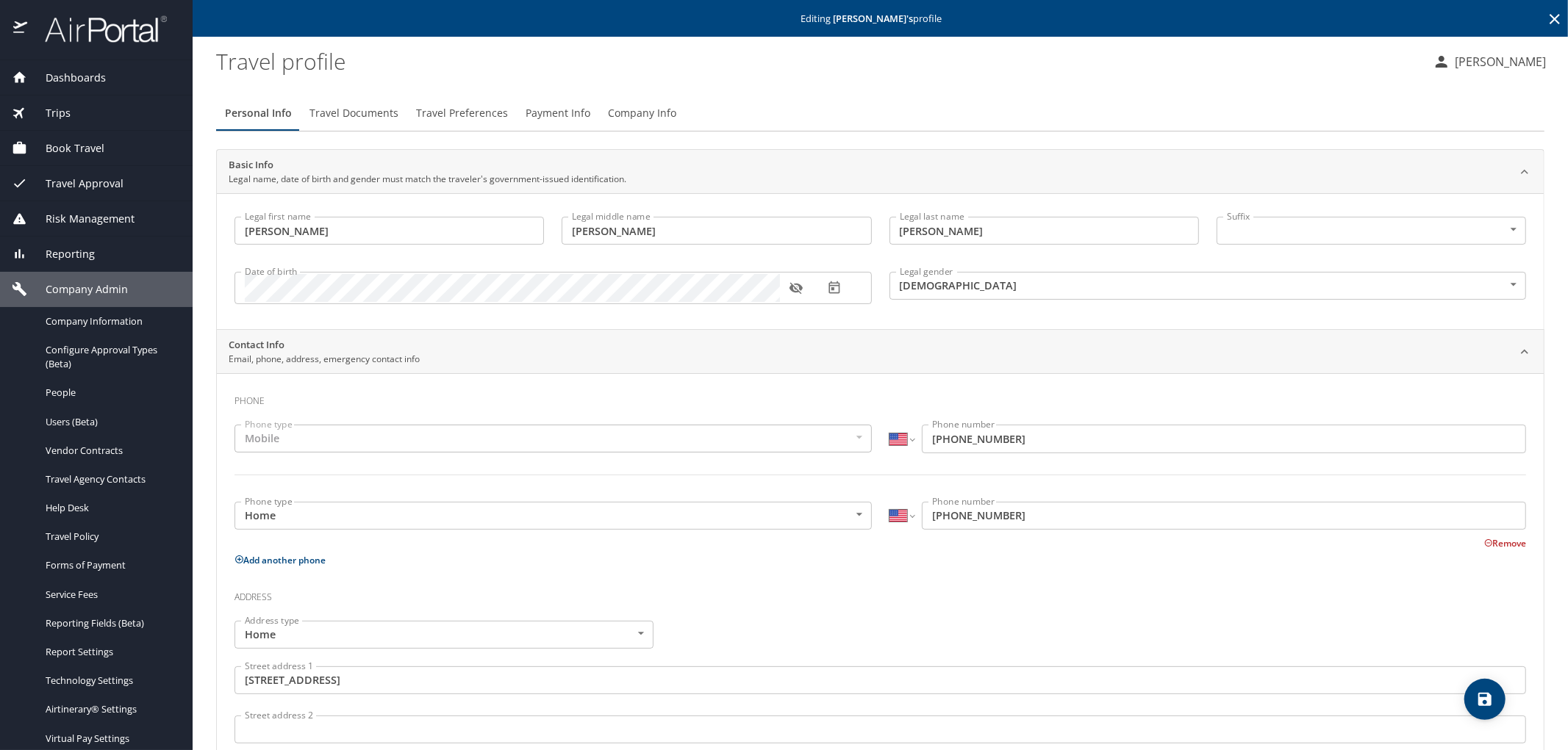
click at [465, 82] on profile "Travel profile" at bounding box center [818, 60] width 1205 height 46
click at [63, 657] on span "Report Settings" at bounding box center [110, 652] width 130 height 14
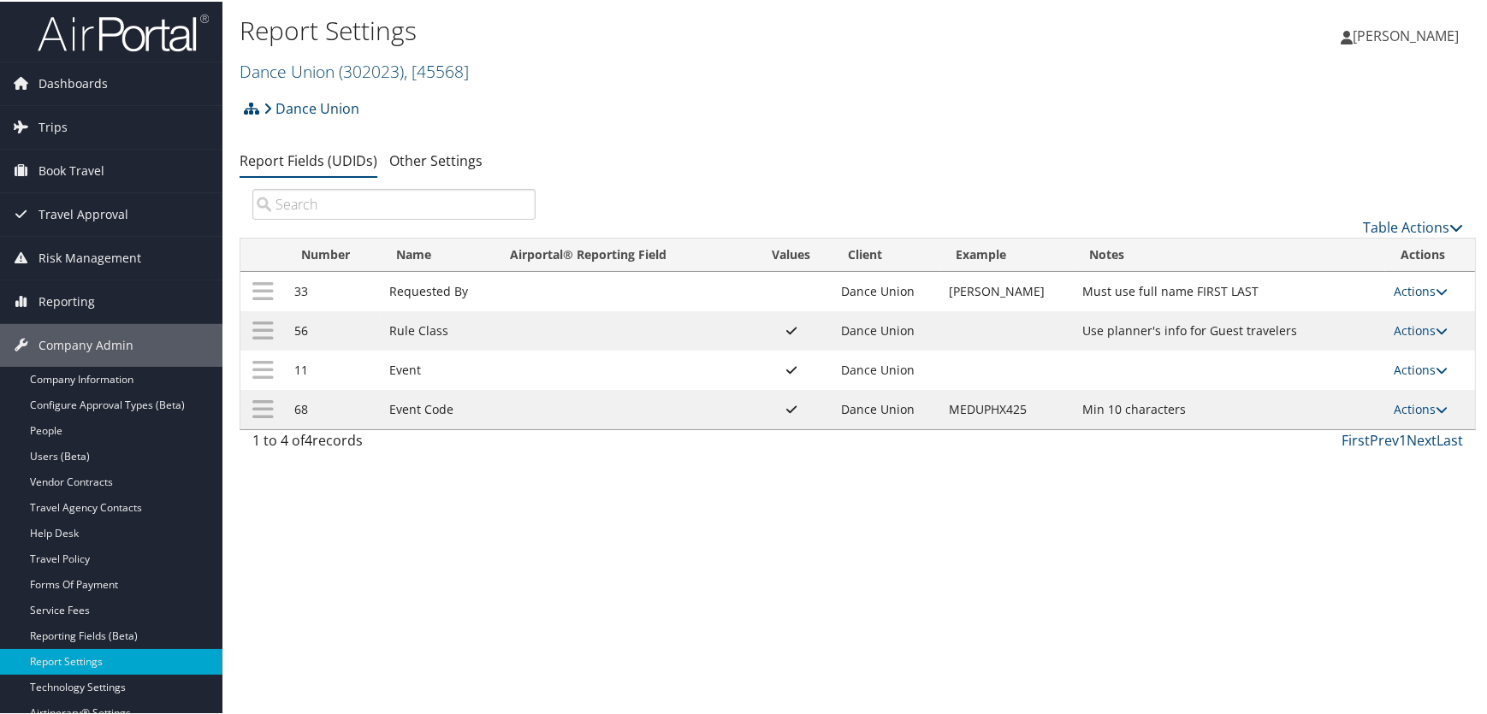
click at [663, 86] on div "Report Settings Dance Union ( 302023 ) , [ 45568 ] Dance Union, [45568] NICE Gr…" at bounding box center [652, 49] width 824 height 81
click at [80, 678] on link "Technology Settings" at bounding box center [111, 686] width 222 height 26
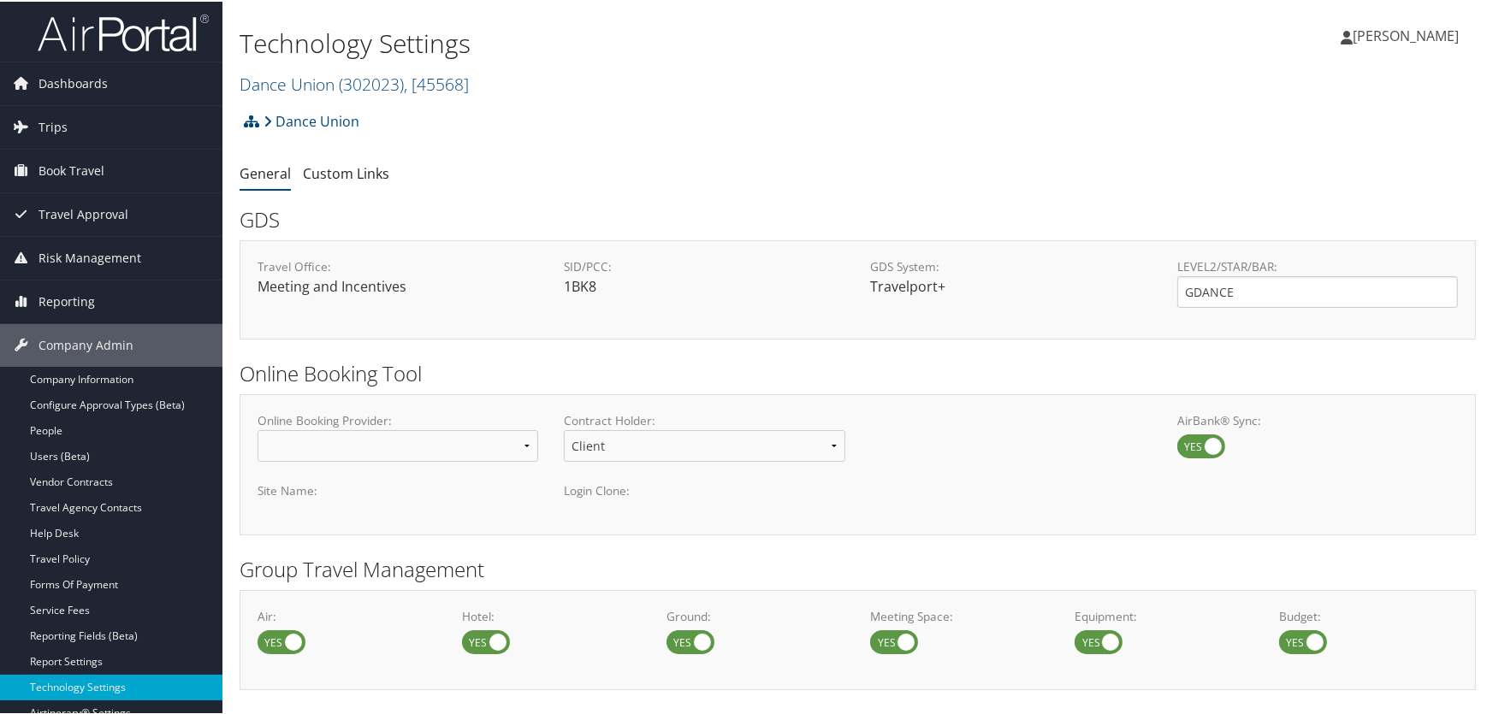
click at [1287, 74] on div "Technology Settings Dance Union ( 302023 ) , [ 45568 ] Dance Union NICE Groups …" at bounding box center [857, 51] width 1270 height 103
click at [863, 80] on h2 "Dance Union ( 302023 ) , [ 45568 ]" at bounding box center [652, 81] width 824 height 29
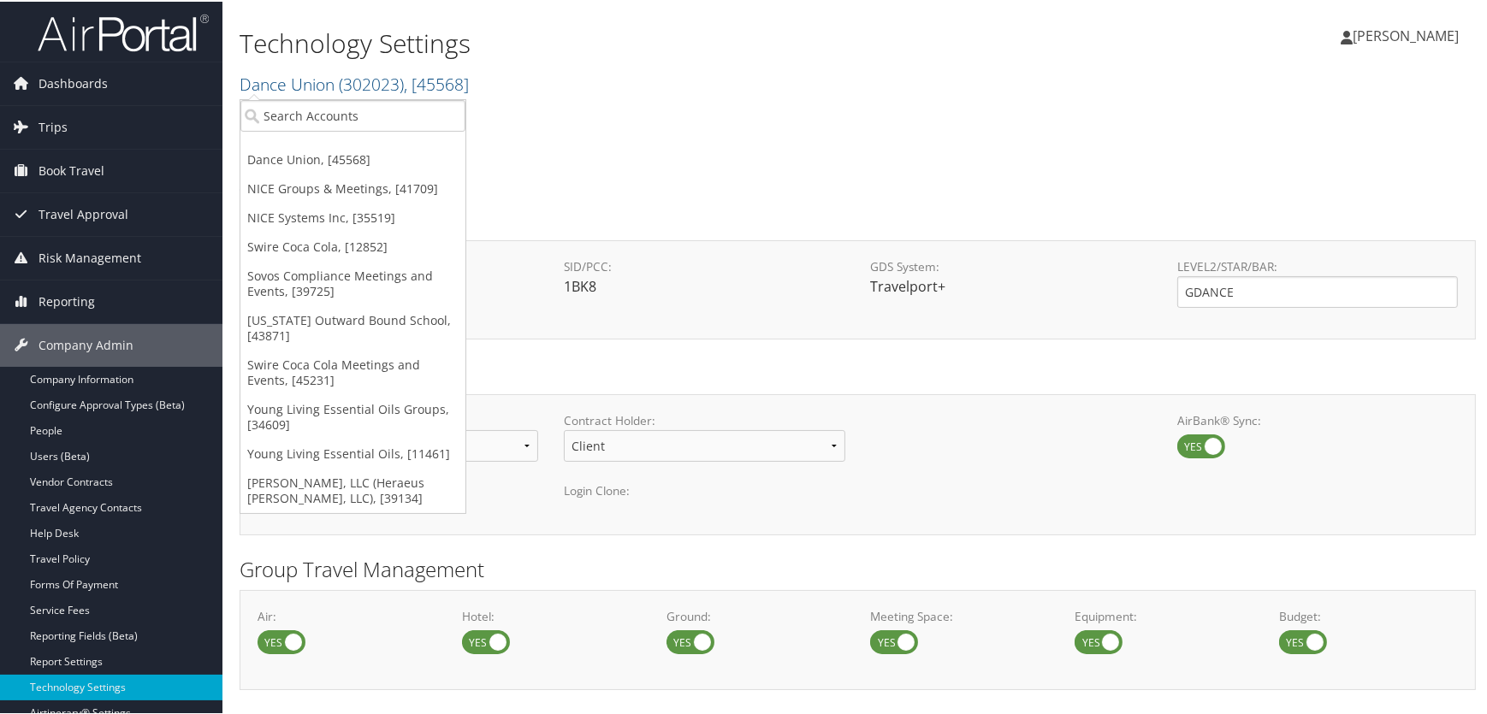
click at [802, 113] on div "Dance Union Account Structure Dance Union (302023) ACTIVE Create Child × Create…" at bounding box center [858, 126] width 1236 height 46
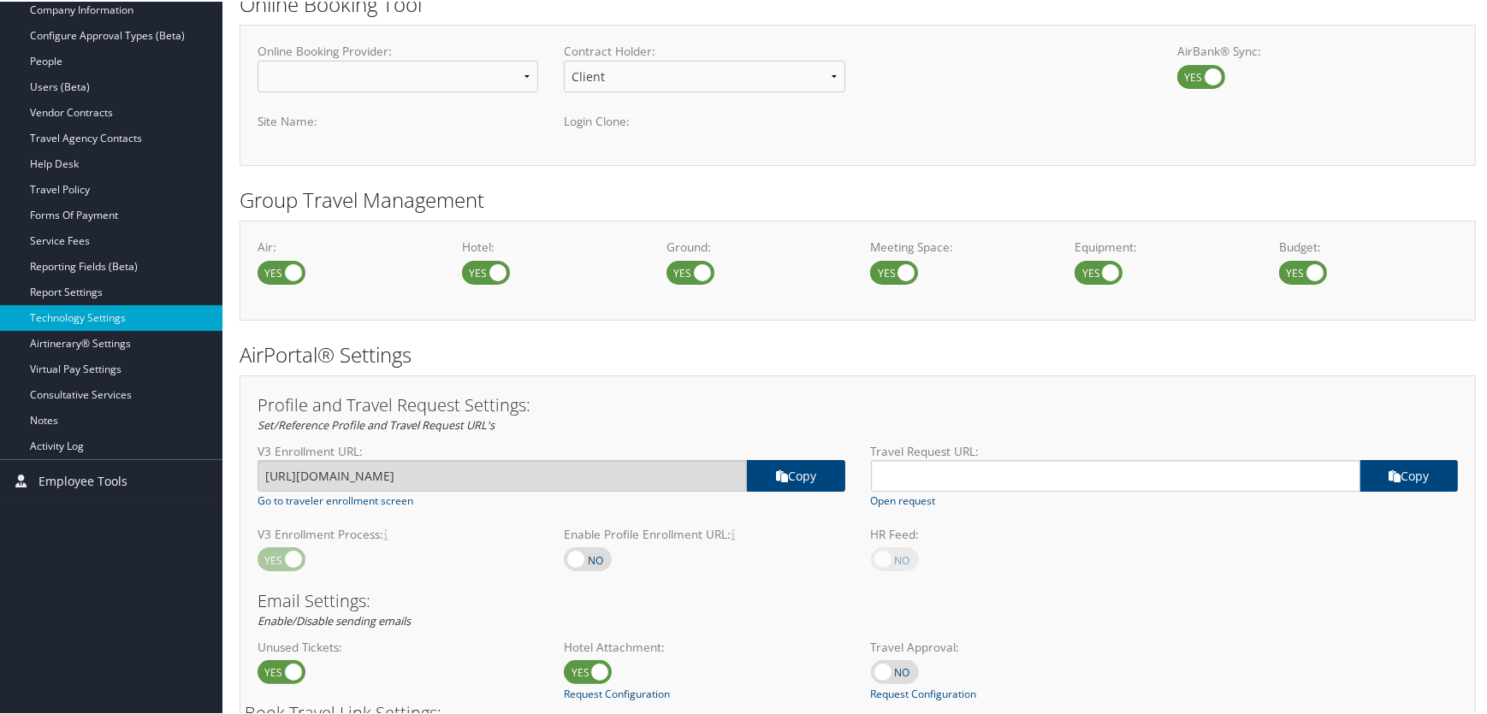
scroll to position [155, 0]
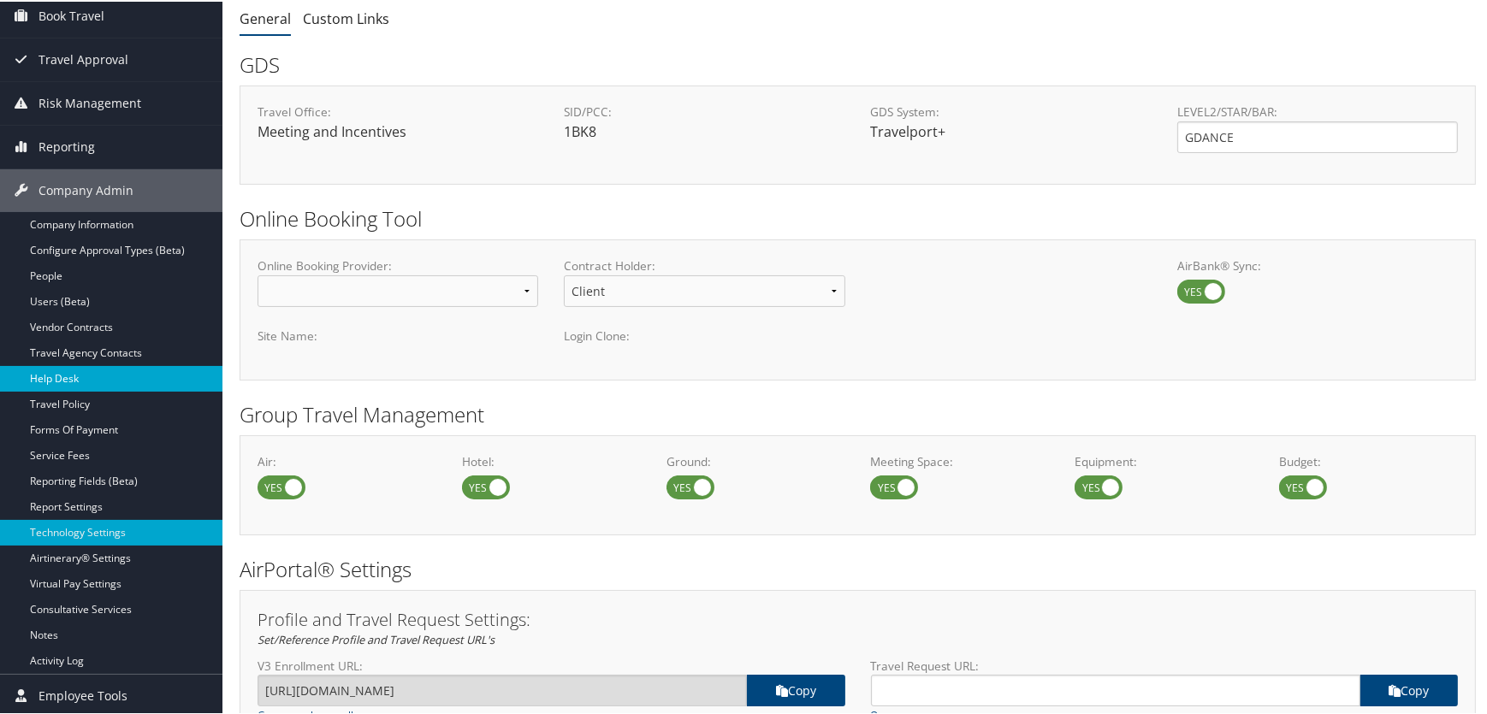
click at [48, 366] on link "Help Desk" at bounding box center [111, 377] width 222 height 26
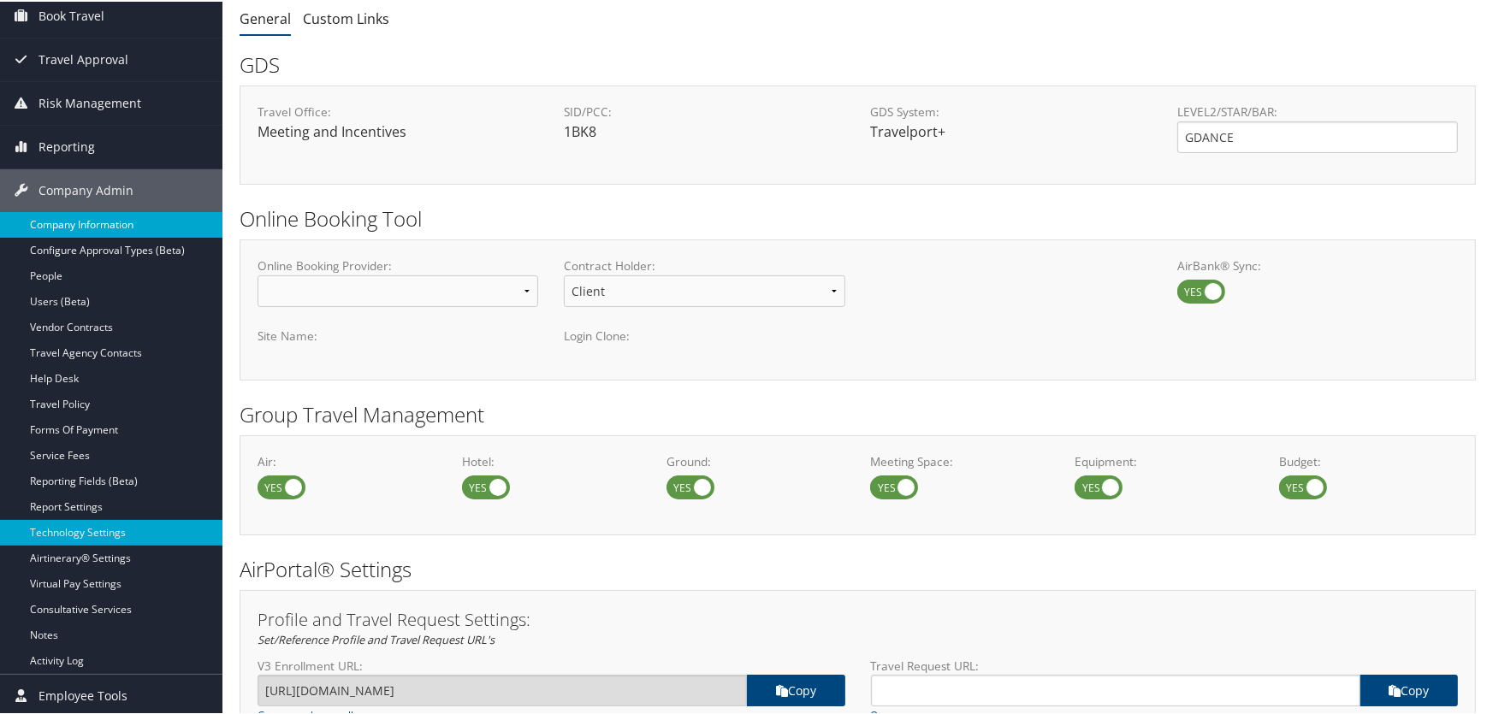
click at [75, 213] on link "Company Information" at bounding box center [111, 223] width 222 height 26
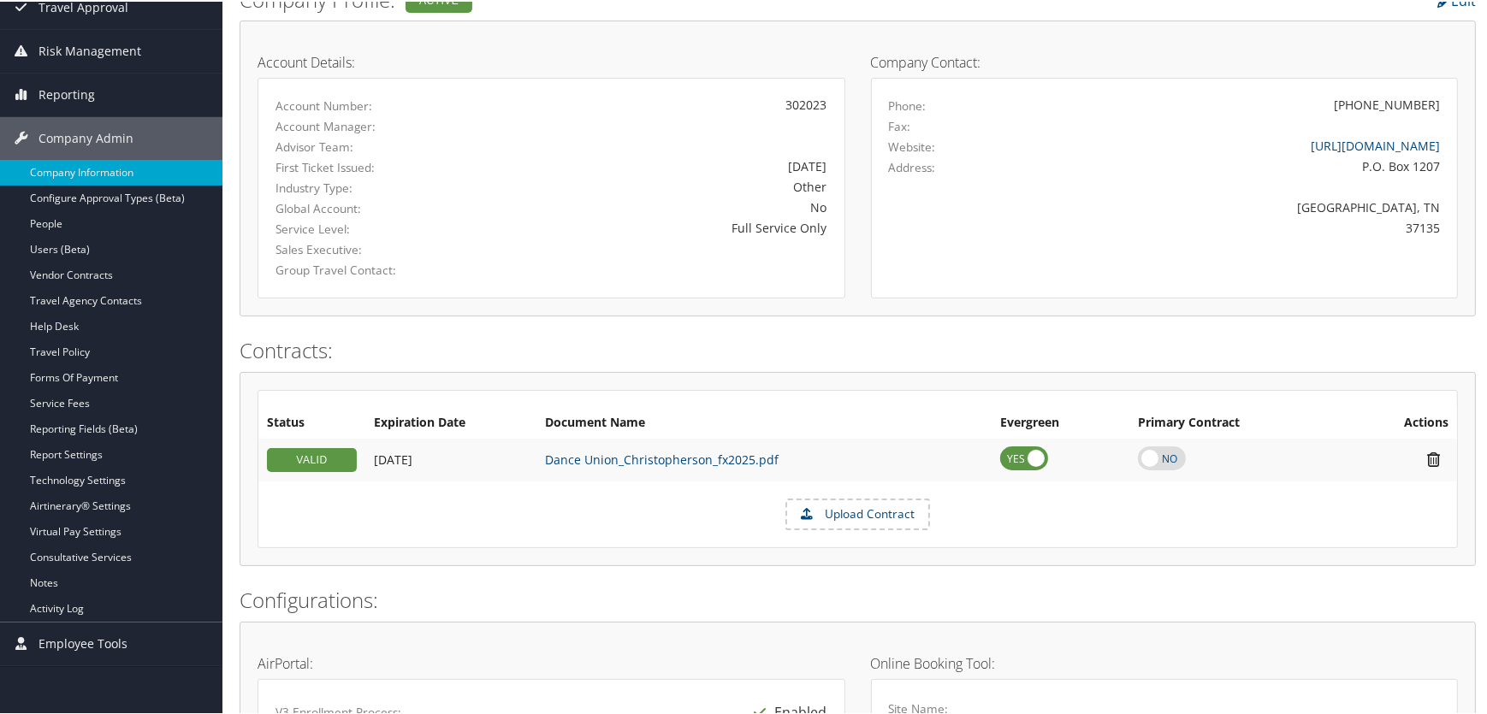
scroll to position [150, 0]
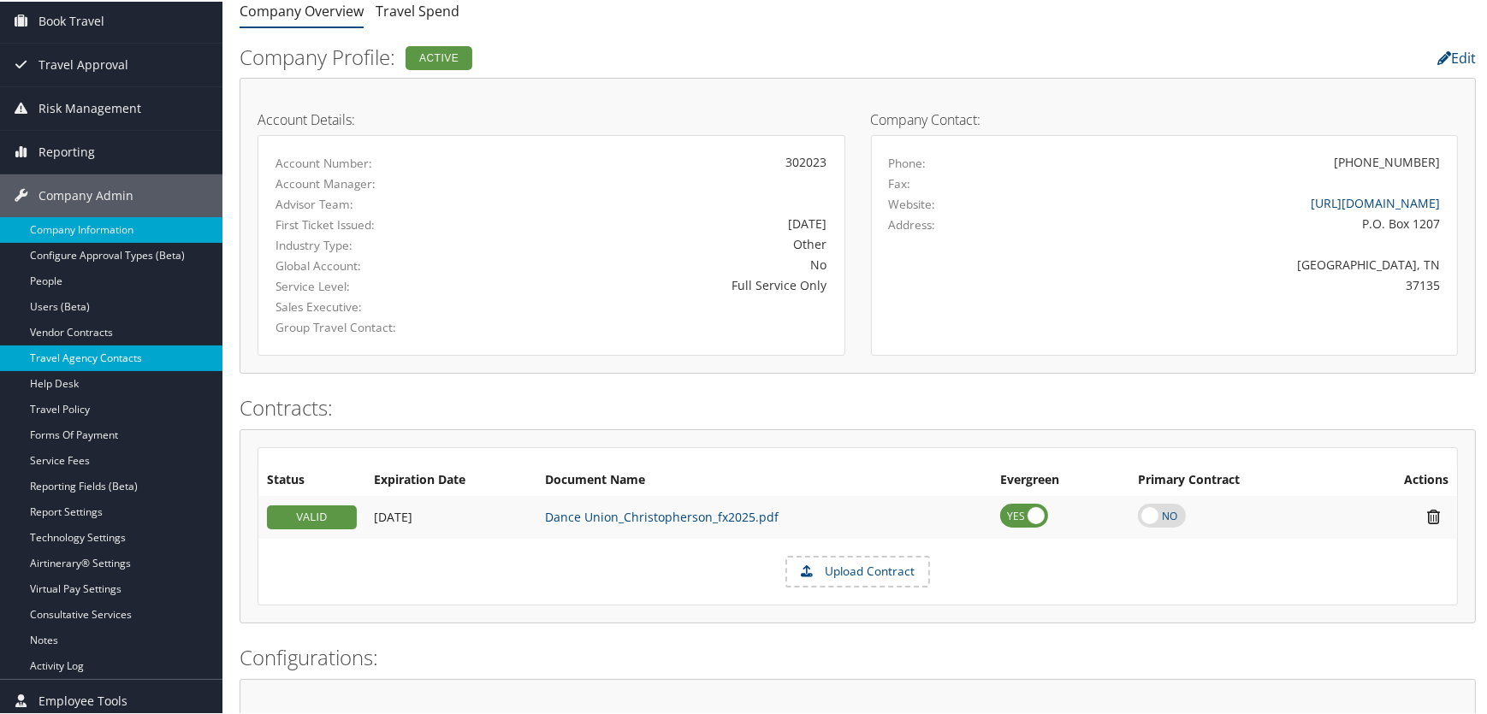
click at [73, 352] on link "Travel Agency Contacts" at bounding box center [111, 357] width 222 height 26
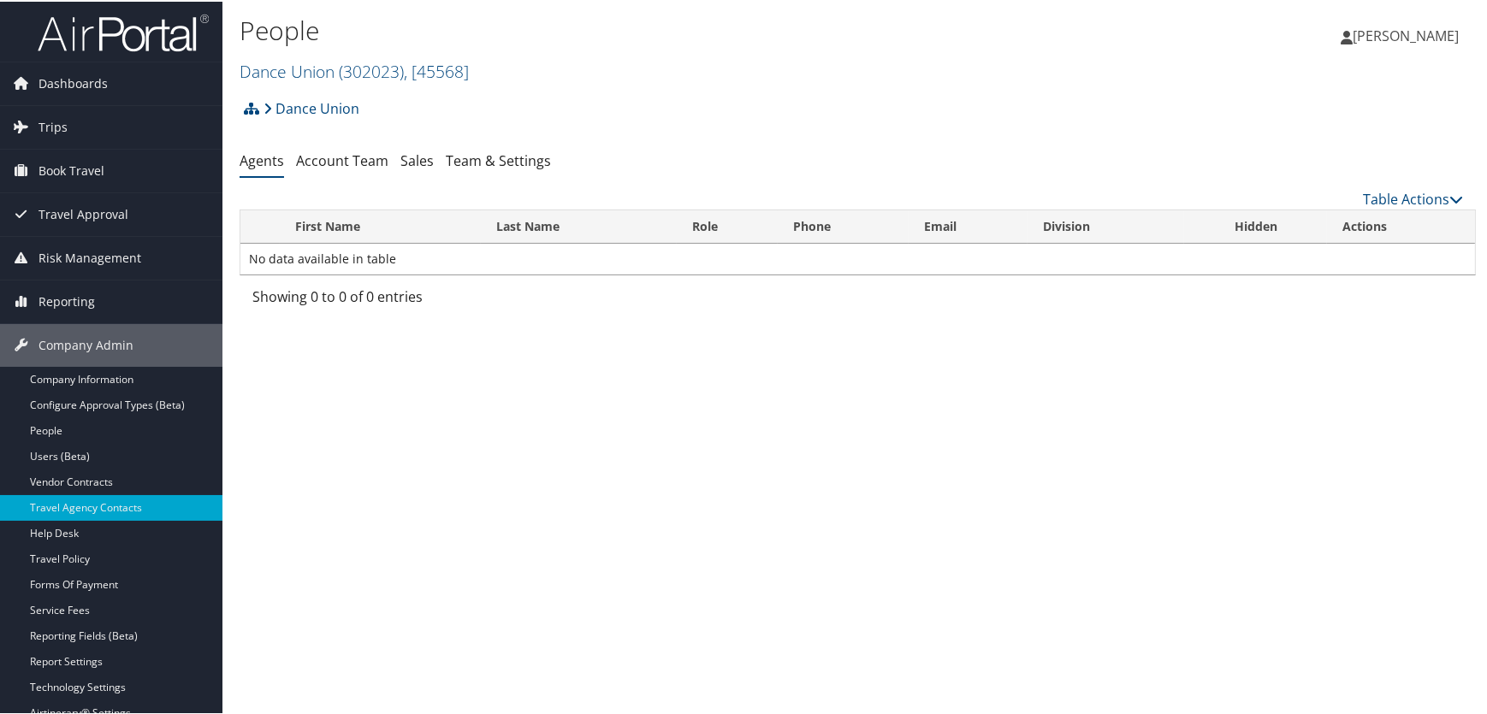
drag, startPoint x: 1196, startPoint y: 21, endPoint x: 1317, endPoint y: 2, distance: 122.9
click at [1198, 20] on div "Julie Kulp Julie Kulp My Settings Travel Agency Contacts Log Consulting Time Vi…" at bounding box center [1244, 42] width 498 height 66
click at [346, 62] on span "( 302023 )" at bounding box center [371, 69] width 65 height 23
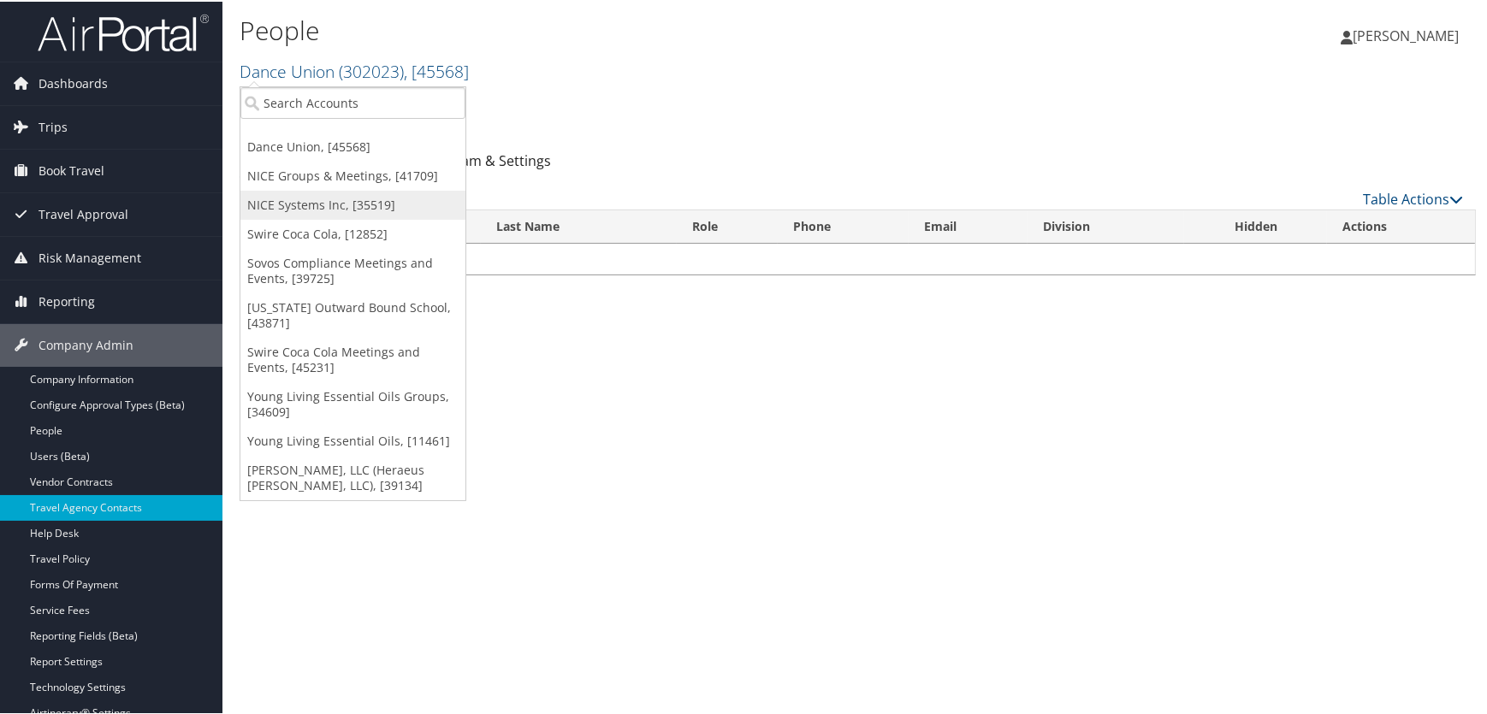
click at [329, 198] on link "NICE Systems Inc, [35519]" at bounding box center [352, 203] width 225 height 29
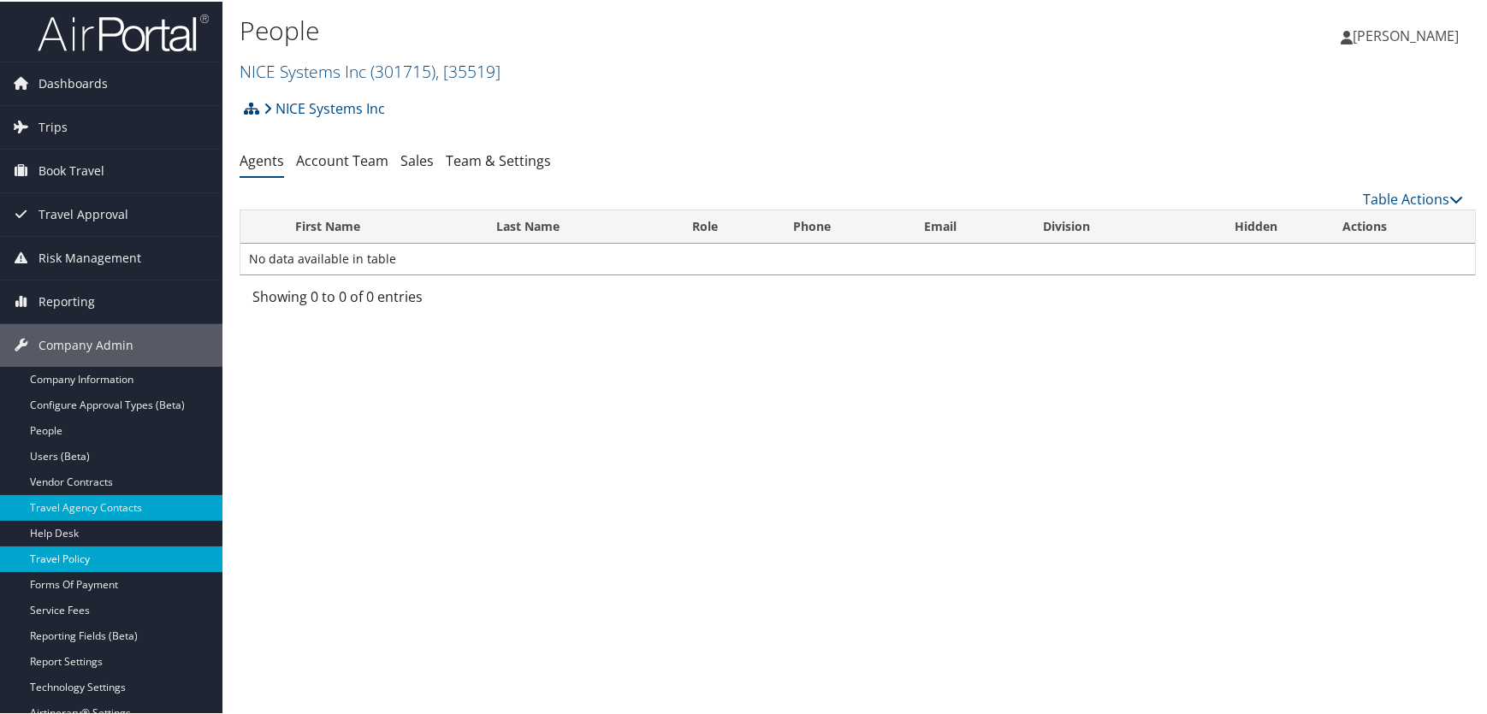
click at [95, 556] on link "Travel Policy" at bounding box center [111, 558] width 222 height 26
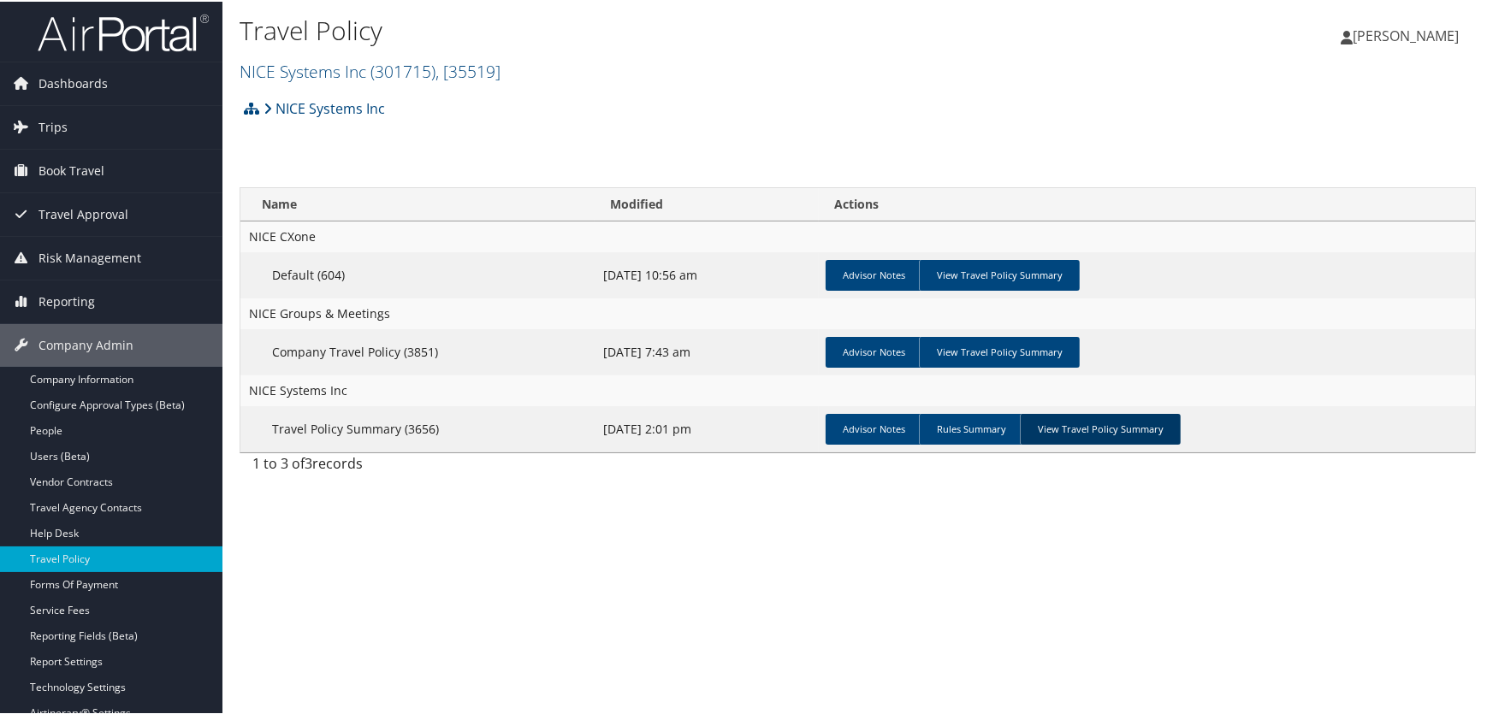
click at [1057, 426] on link "View Travel Policy Summary" at bounding box center [1100, 427] width 161 height 31
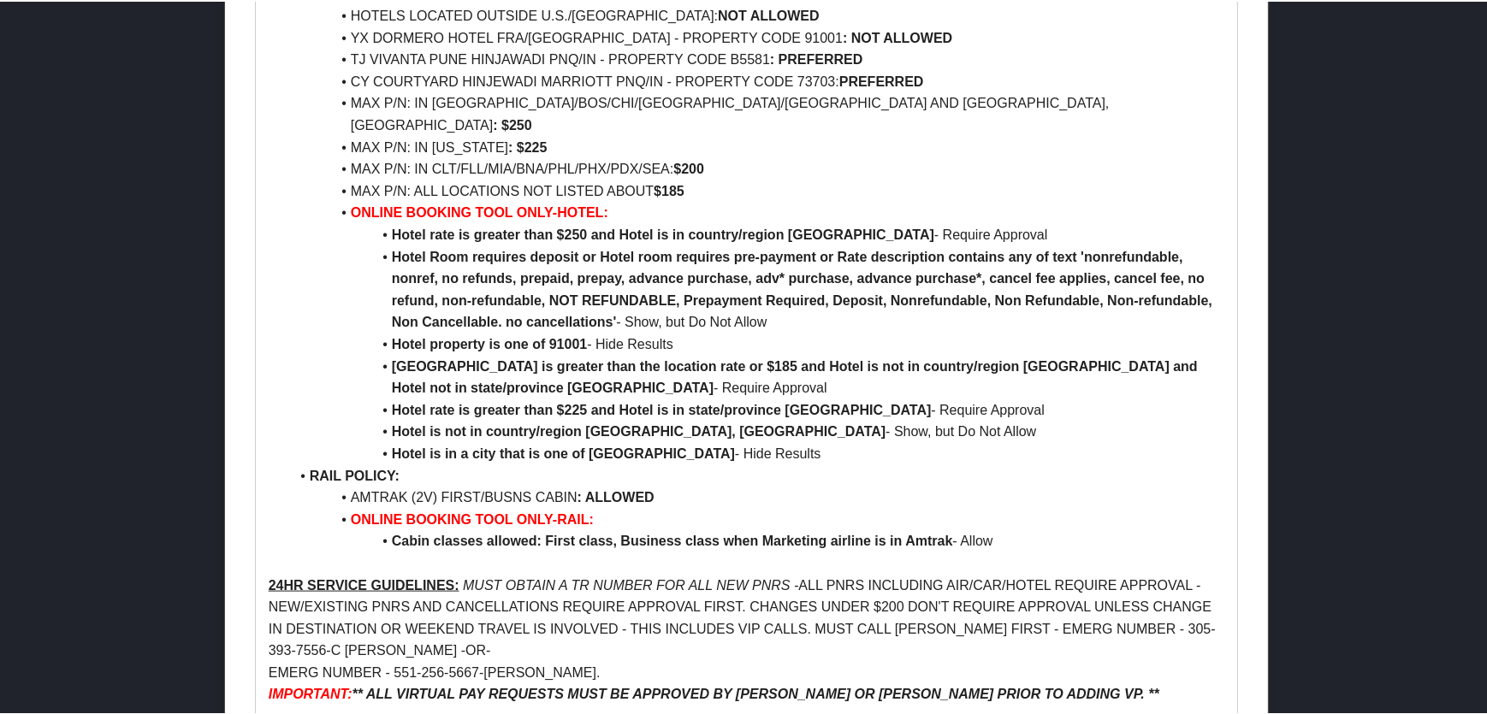
scroll to position [2712, 0]
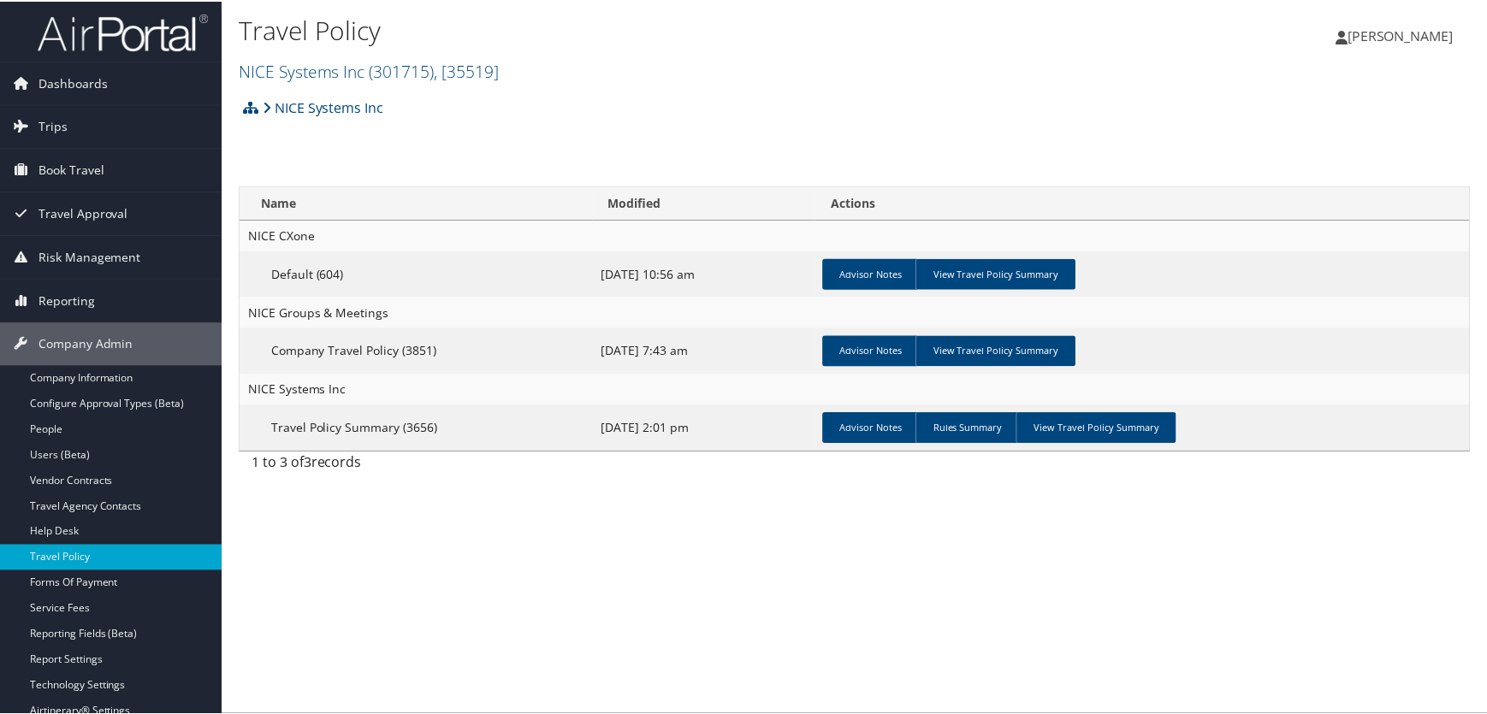
scroll to position [156, 0]
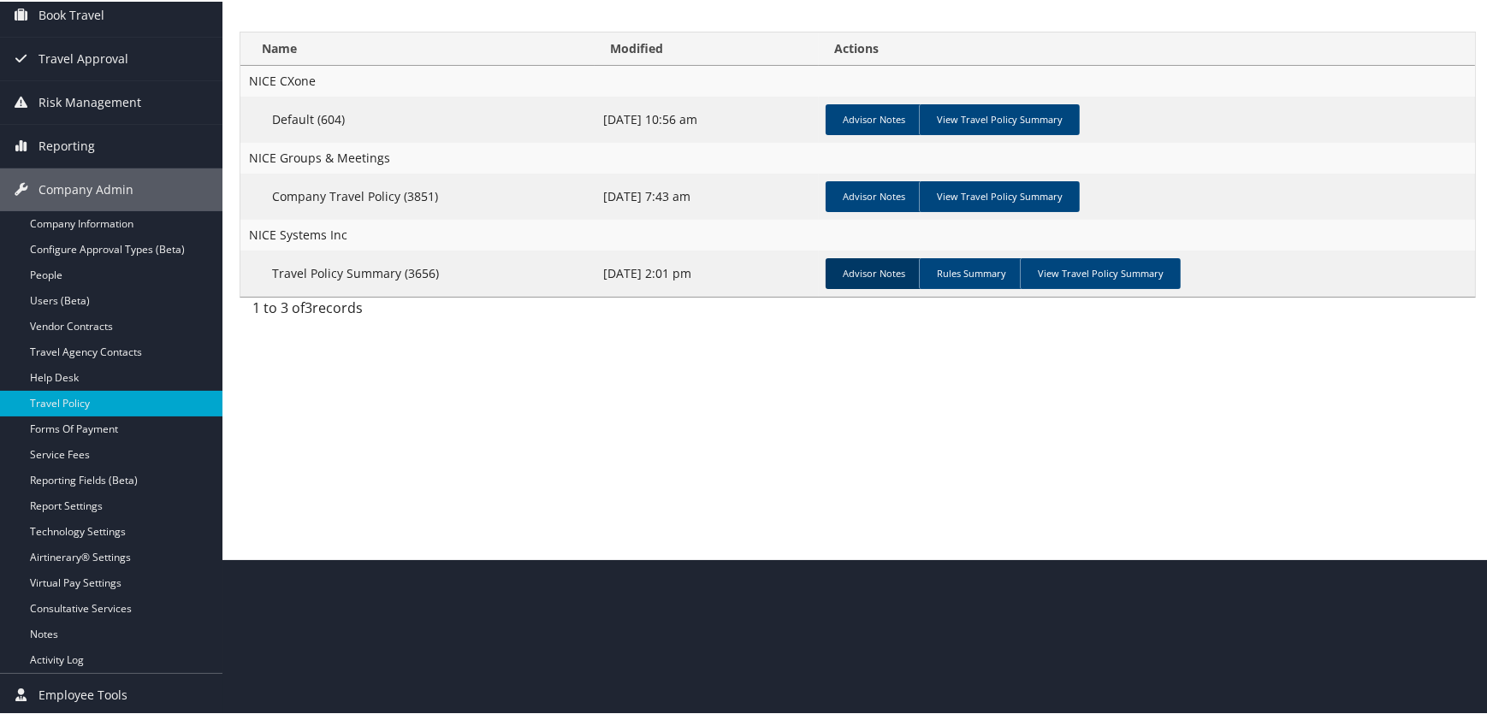
click at [847, 259] on link "Advisor Notes" at bounding box center [873, 272] width 97 height 31
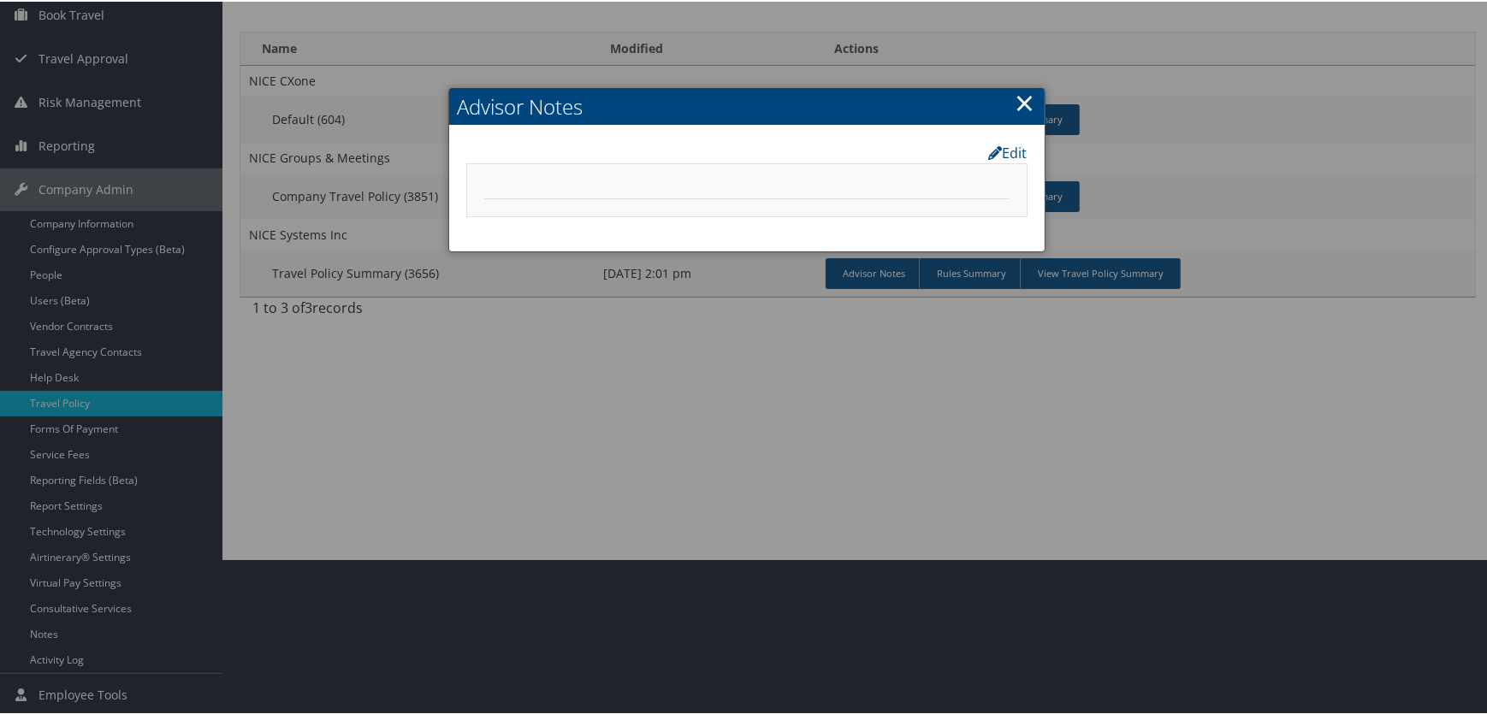
click at [1022, 91] on link "×" at bounding box center [1025, 101] width 20 height 34
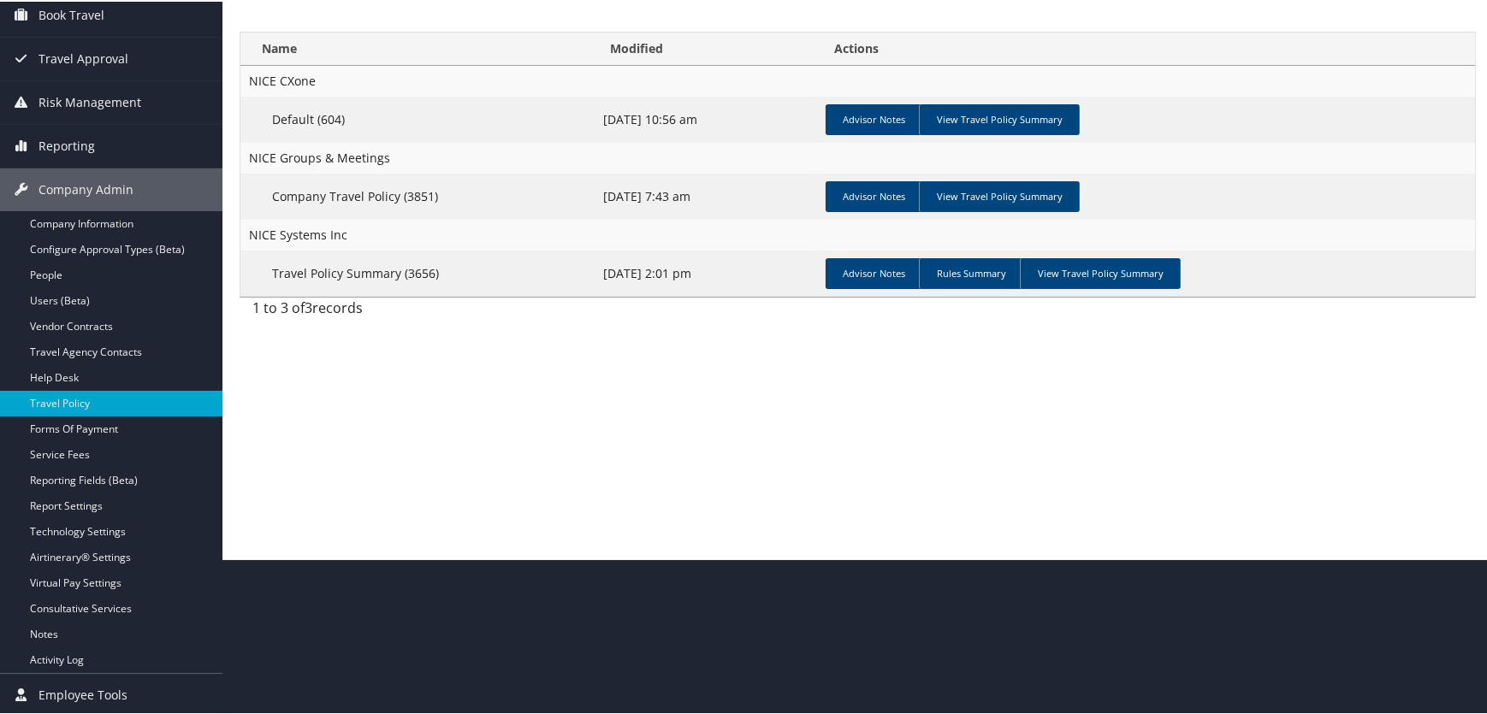
click at [1105, 255] on td "Advisor Notes Rules Summary View Travel Policy Summary" at bounding box center [1147, 272] width 656 height 46
click at [1099, 271] on link "View Travel Policy Summary" at bounding box center [1100, 272] width 161 height 31
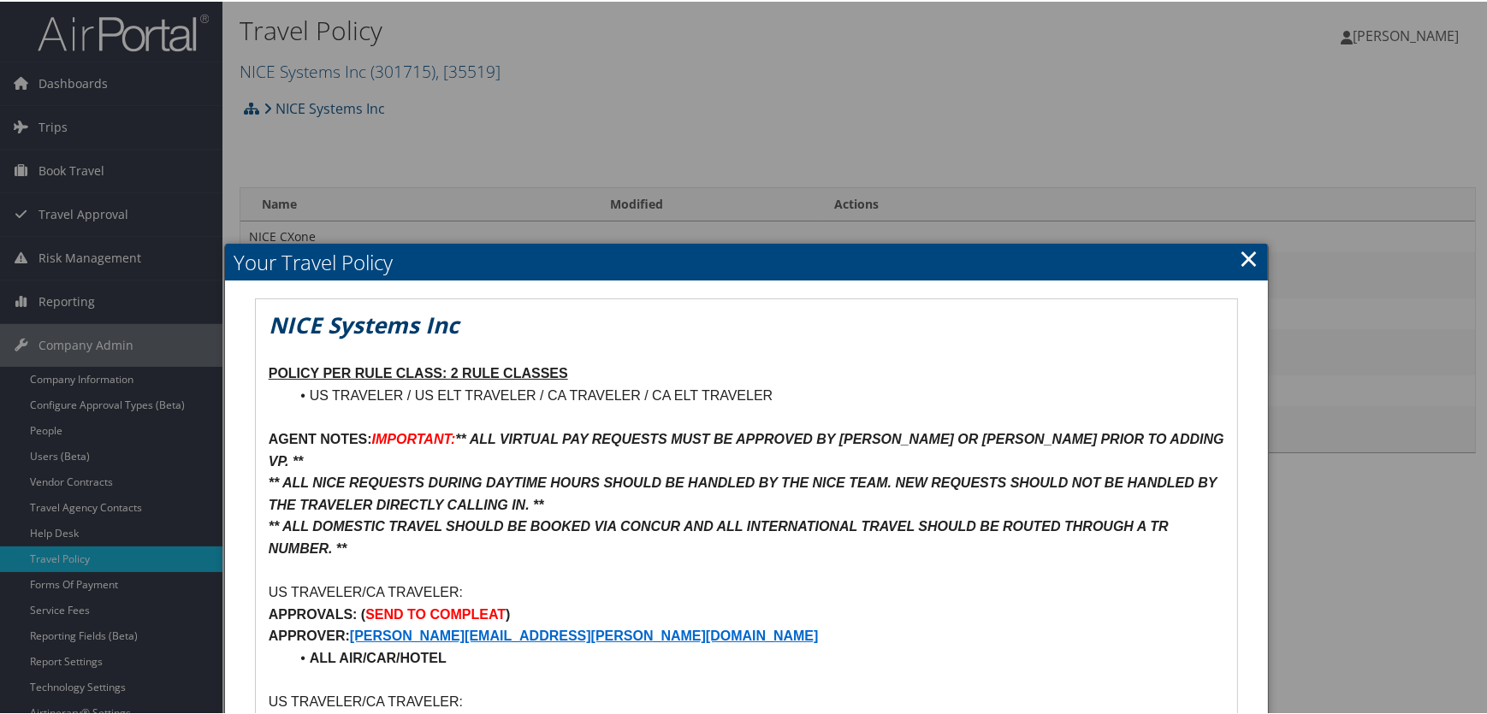
scroll to position [0, 0]
click at [1256, 250] on h2 "Your Travel Policy" at bounding box center [747, 261] width 1044 height 38
click at [1253, 250] on link "×" at bounding box center [1249, 257] width 20 height 34
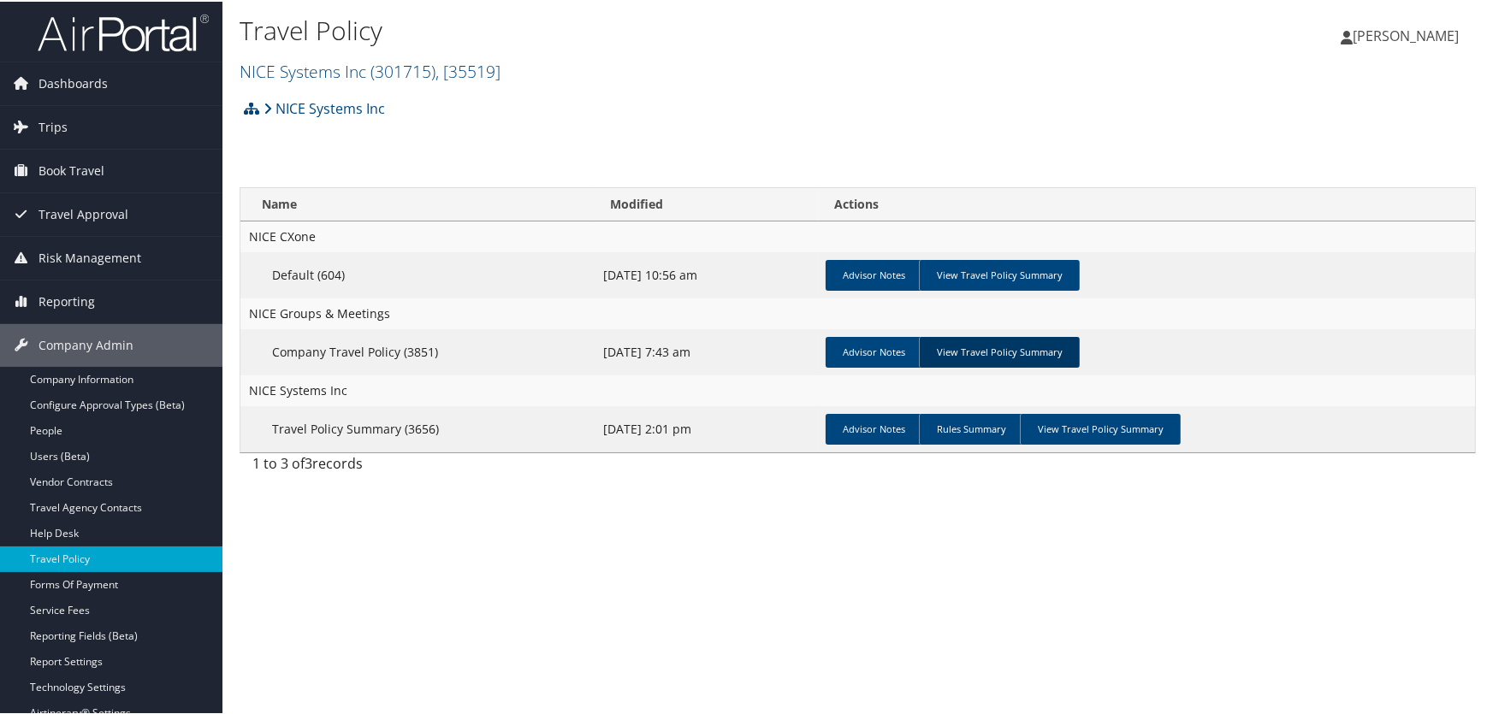
click at [1014, 347] on link "View Travel Policy Summary" at bounding box center [999, 350] width 161 height 31
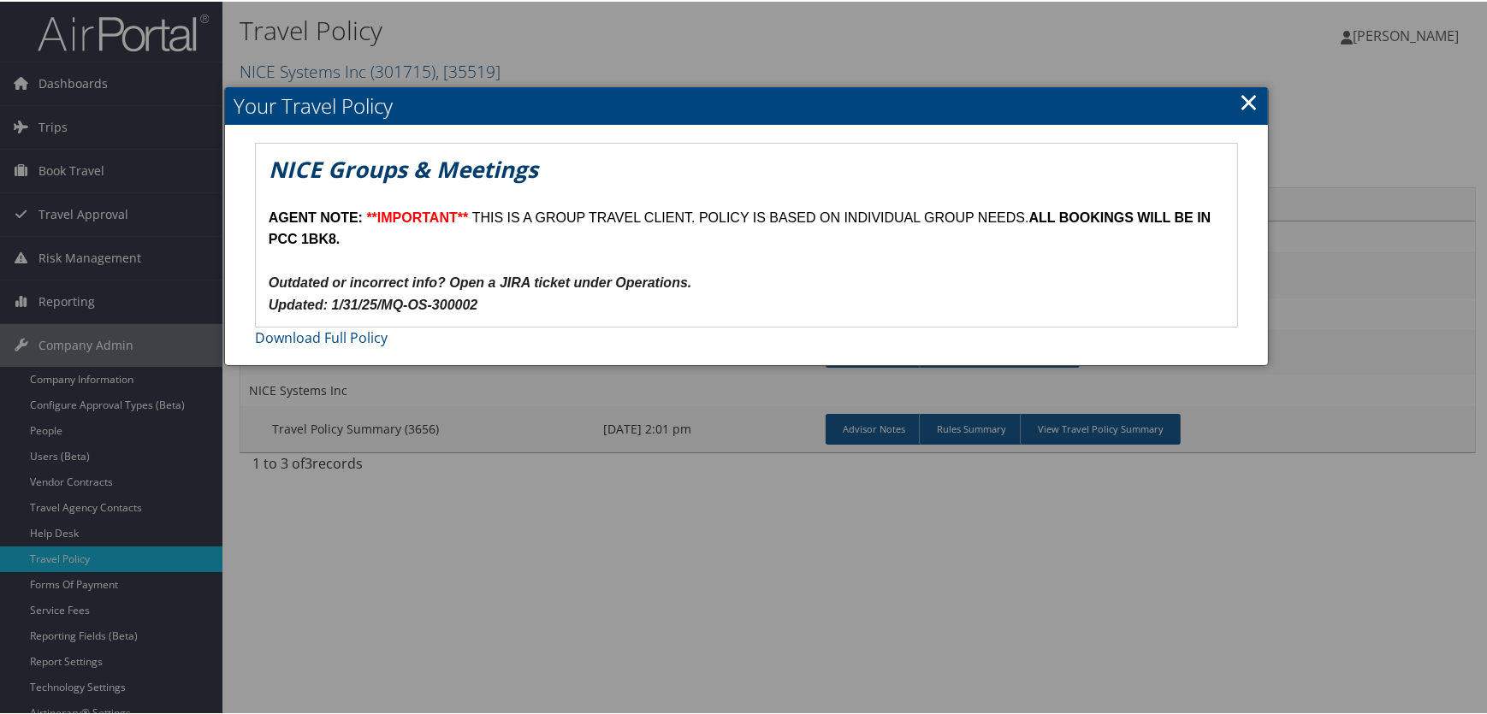
click at [1239, 93] on link "×" at bounding box center [1249, 100] width 20 height 34
